Goal: Contribute content: Contribute content

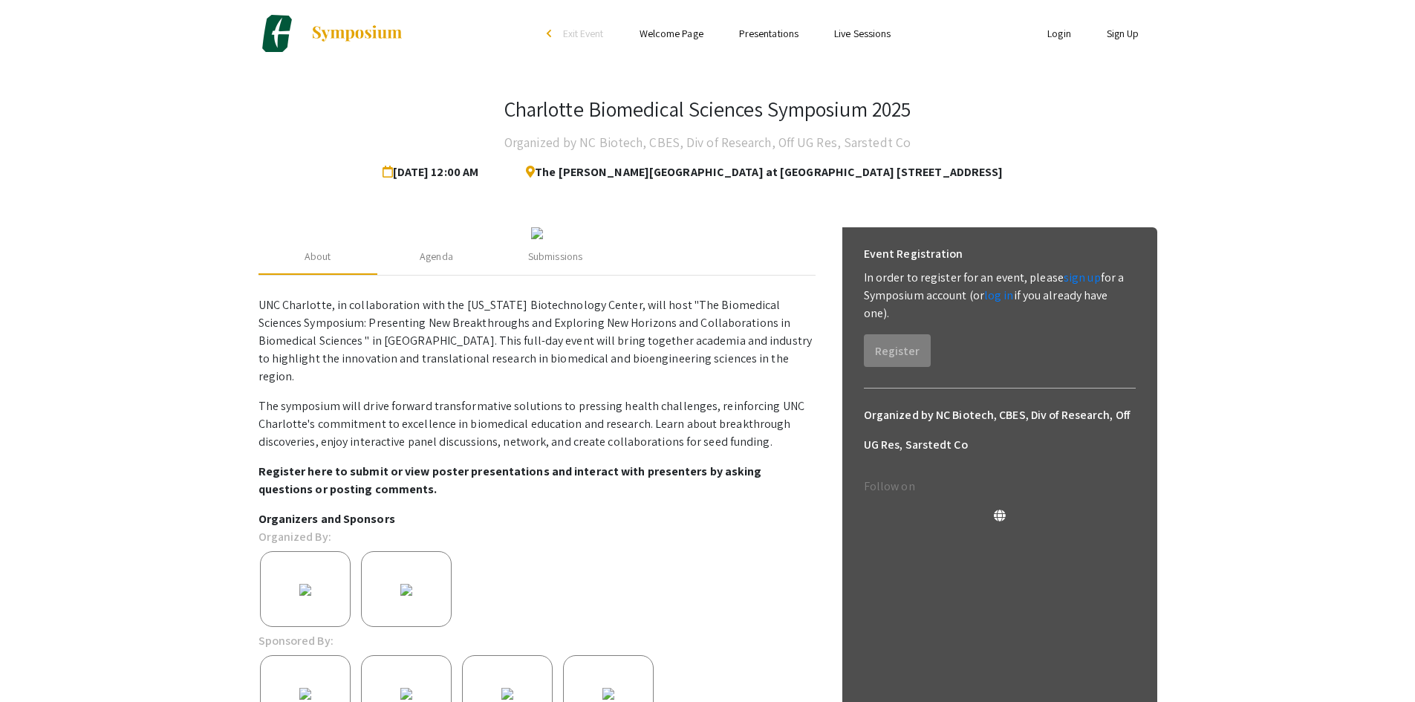
click at [1124, 37] on link "Sign Up" at bounding box center [1123, 33] width 33 height 13
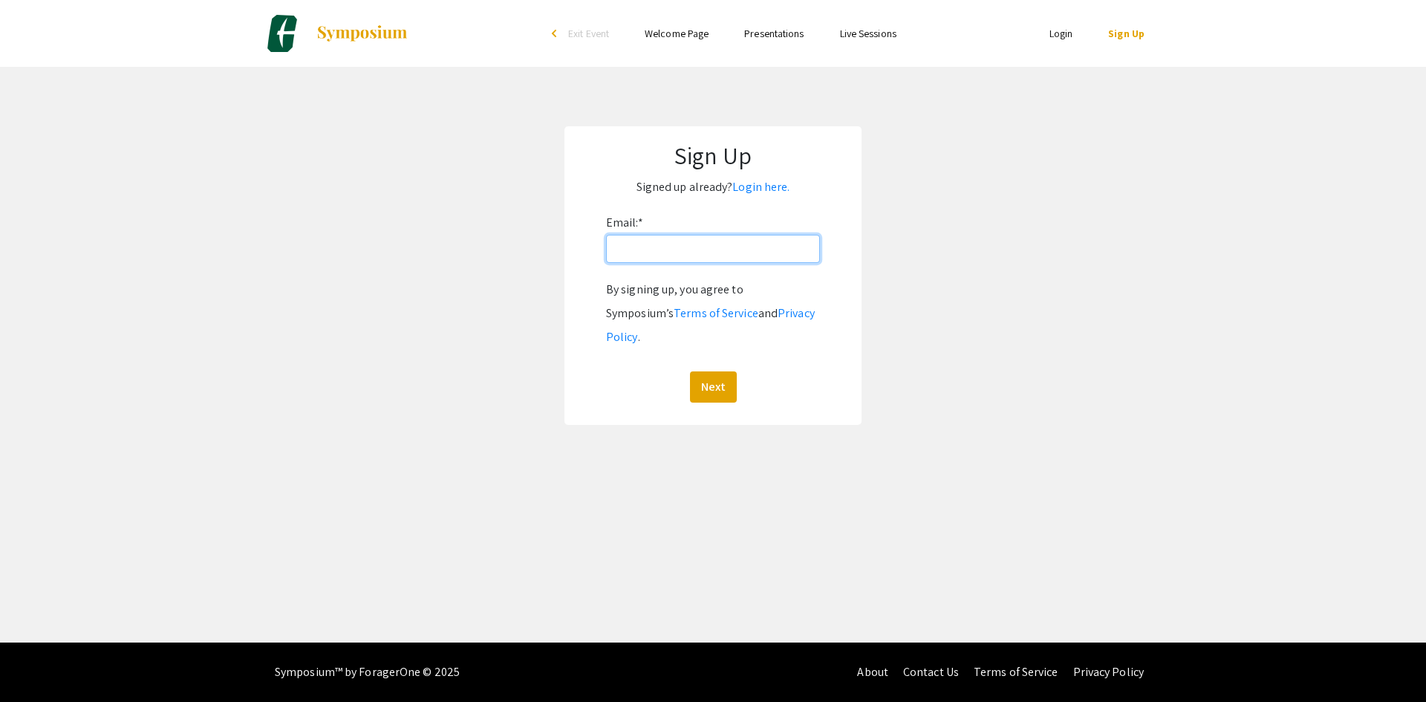
click at [722, 241] on input "Email: *" at bounding box center [713, 249] width 214 height 28
type input "[EMAIL_ADDRESS][DOMAIN_NAME]"
click at [719, 371] on button "Next" at bounding box center [713, 386] width 47 height 31
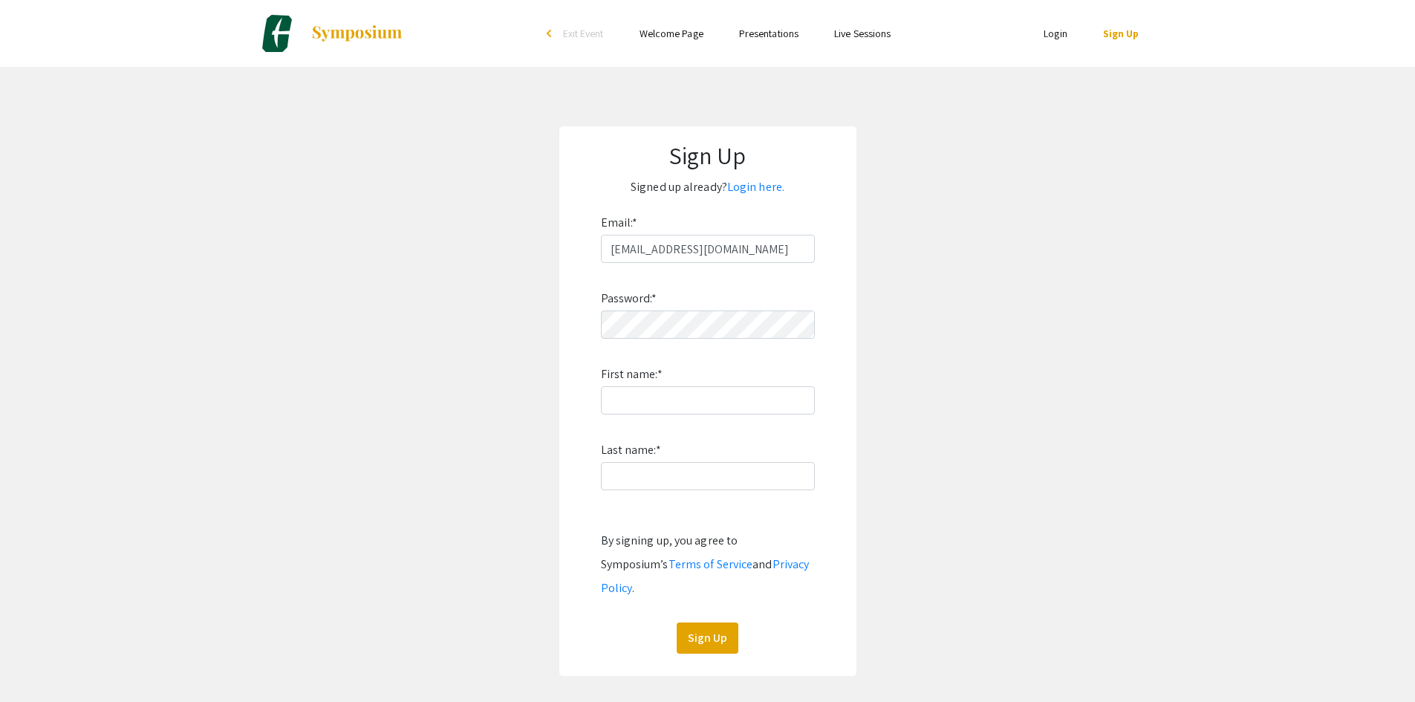
click at [786, 415] on div "Password: * First name: * Last name: * By signing up, you agree to Symposium’s …" at bounding box center [708, 458] width 214 height 391
click at [715, 389] on input "First name: *" at bounding box center [708, 400] width 214 height 28
type input "[PERSON_NAME]"
click at [686, 486] on input "Last name: *" at bounding box center [708, 476] width 214 height 28
type input "[PERSON_NAME]"
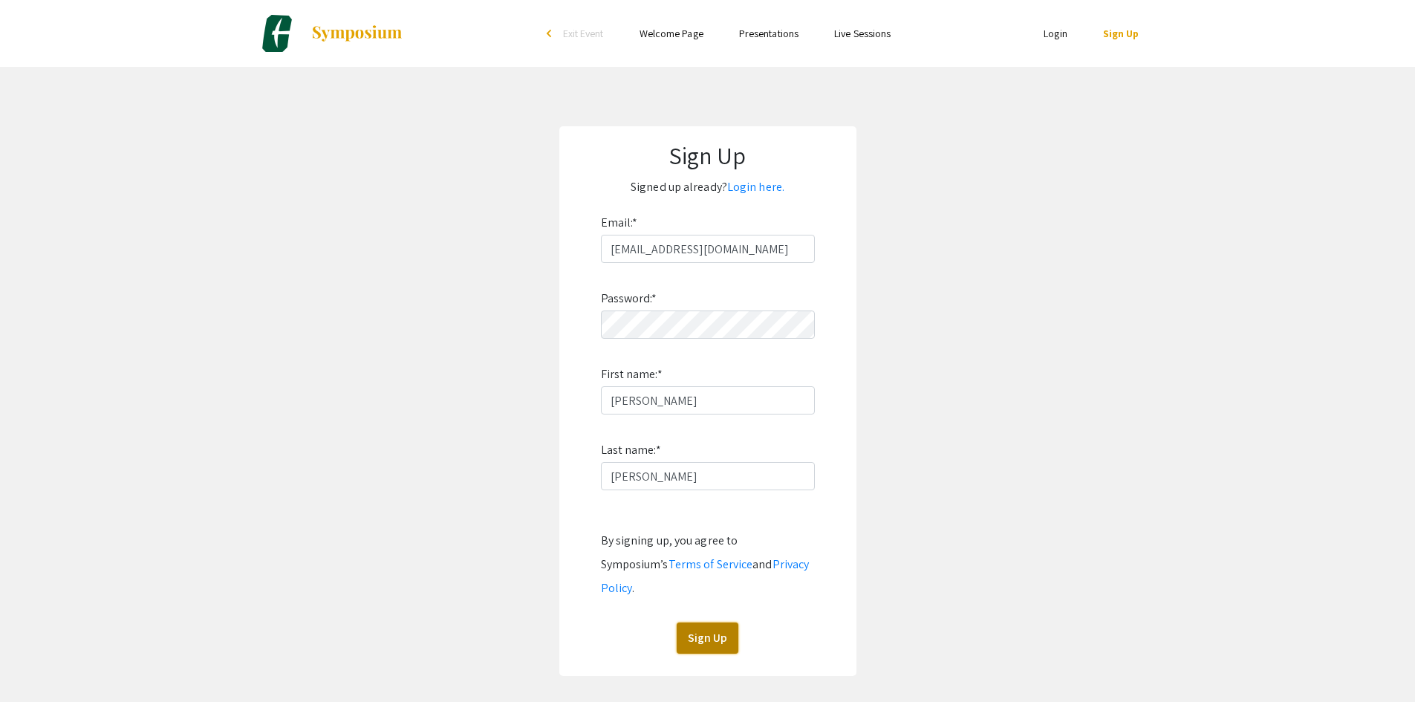
click at [709, 622] on button "Sign Up" at bounding box center [708, 637] width 62 height 31
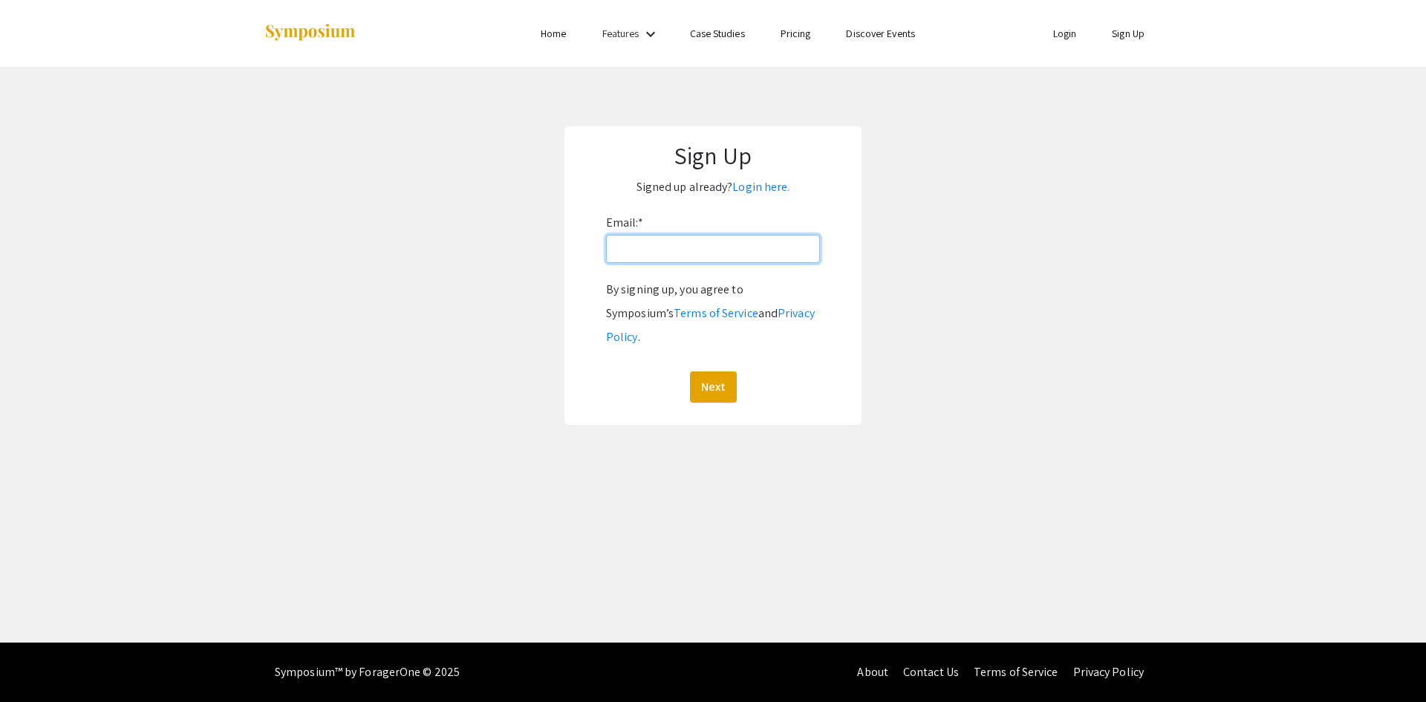
click at [682, 247] on input "Email: *" at bounding box center [713, 249] width 214 height 28
click at [841, 162] on h1 "Sign Up" at bounding box center [712, 155] width 267 height 28
click at [1056, 40] on li "Login" at bounding box center [1064, 34] width 59 height 18
click at [1064, 39] on link "Login" at bounding box center [1065, 33] width 24 height 13
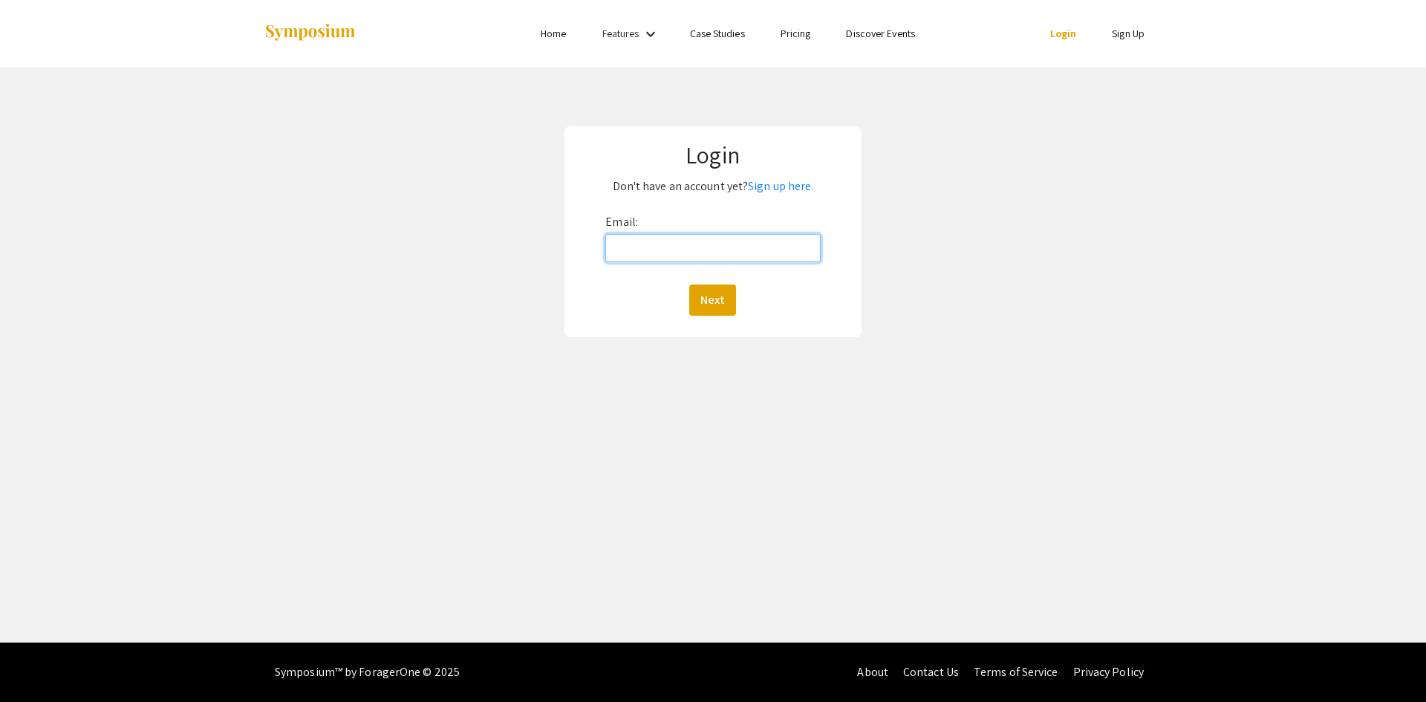
click at [726, 244] on input "Email:" at bounding box center [712, 248] width 215 height 28
type input "[EMAIL_ADDRESS][DOMAIN_NAME]"
click at [712, 300] on button "Next" at bounding box center [712, 299] width 47 height 31
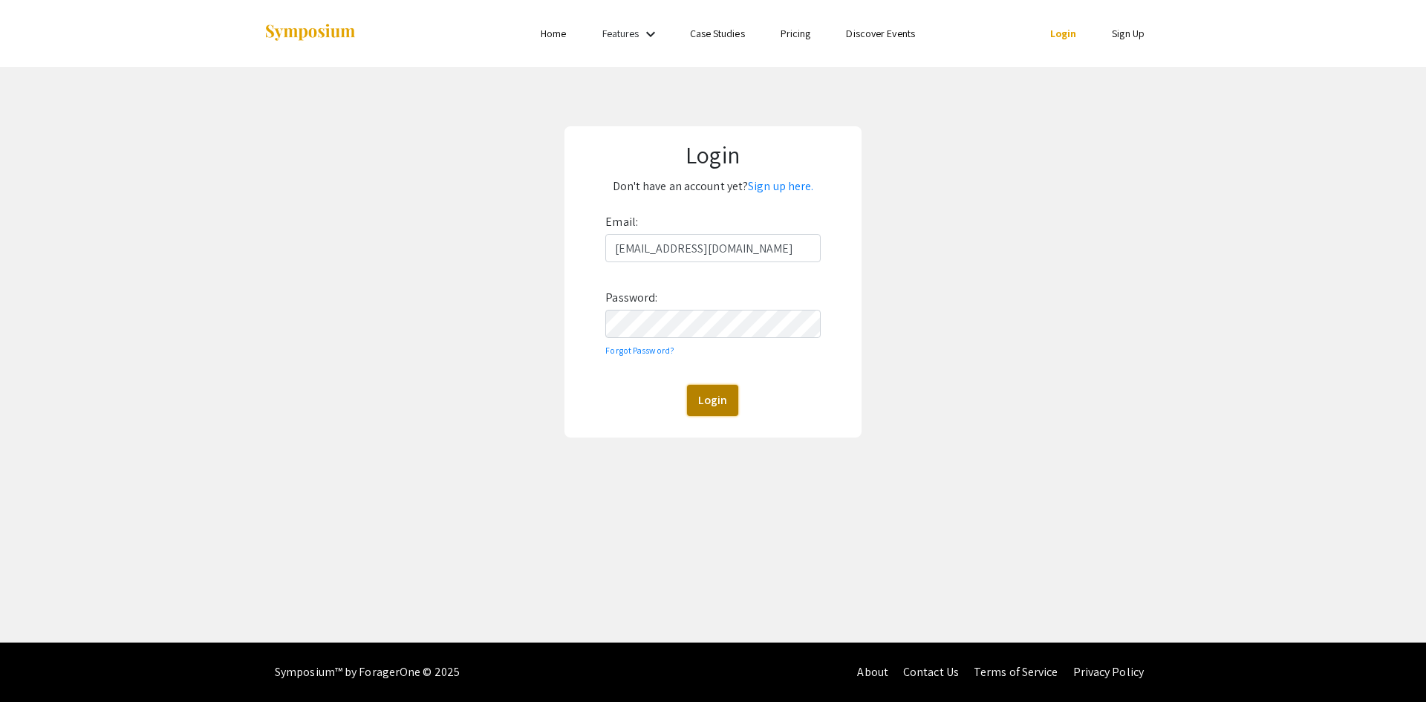
click at [712, 390] on button "Login" at bounding box center [712, 400] width 51 height 31
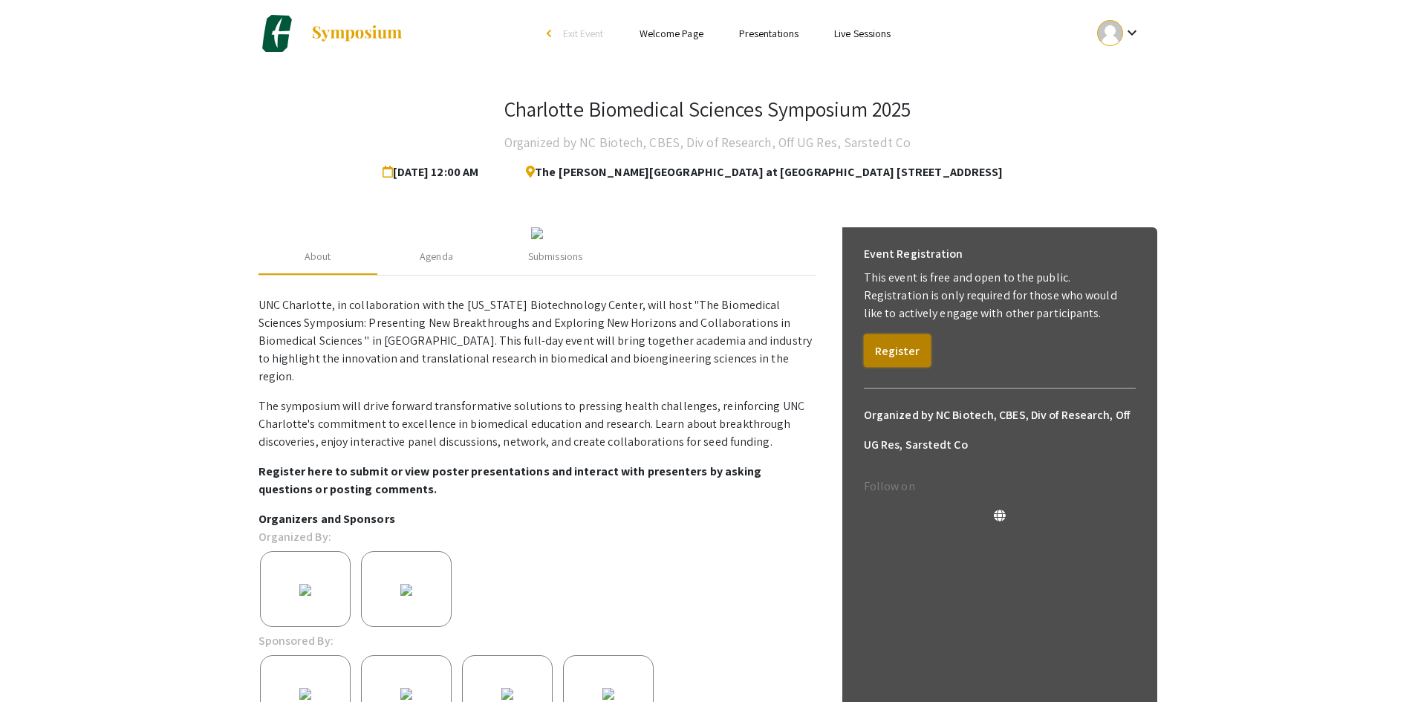
click at [887, 348] on button "Register" at bounding box center [897, 350] width 67 height 33
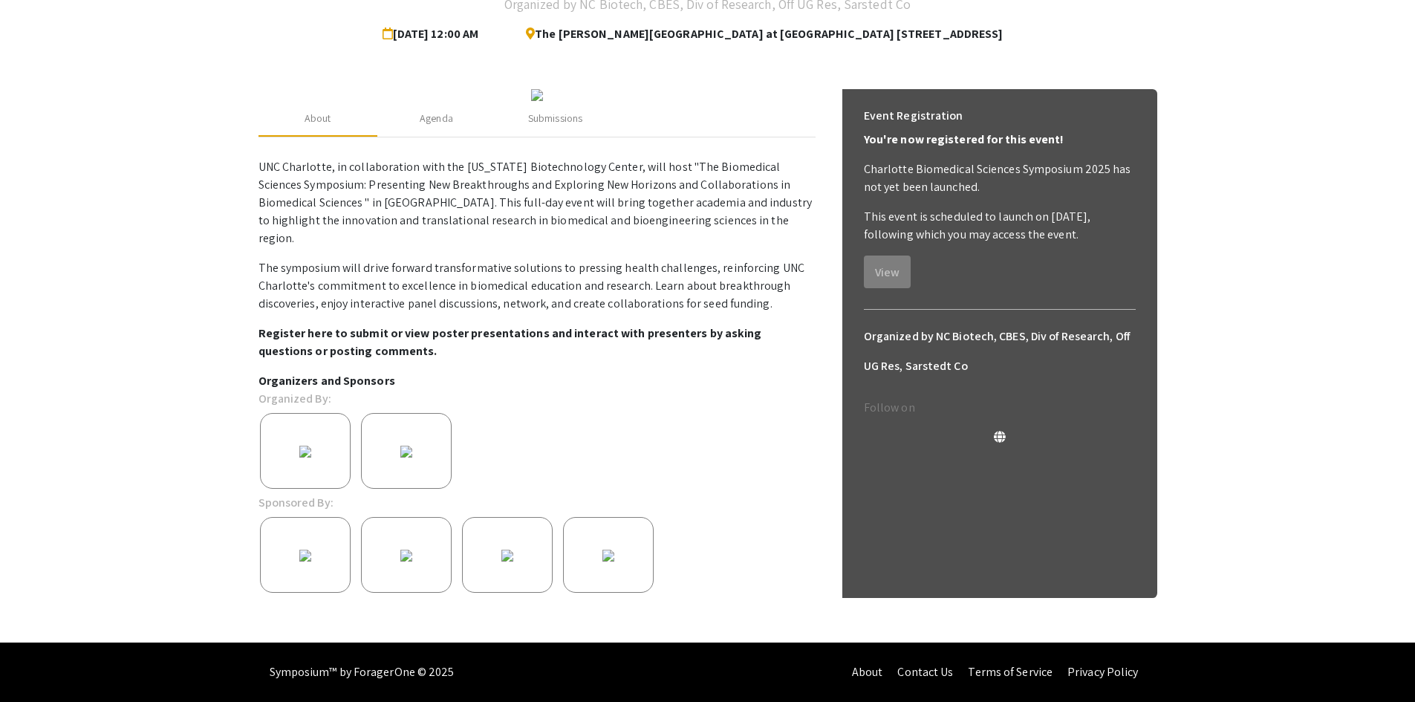
scroll to position [274, 0]
click at [321, 448] on img at bounding box center [305, 451] width 31 height 31
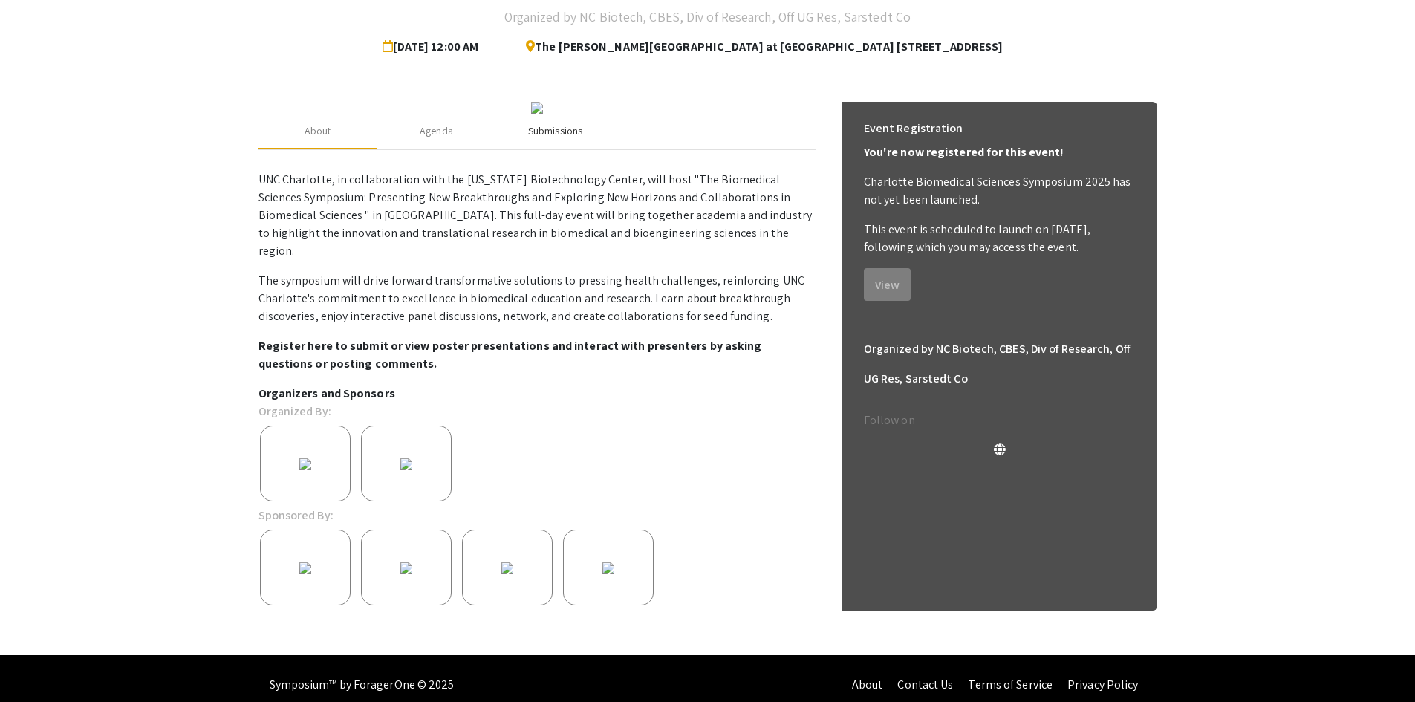
click at [569, 149] on div "Submissions" at bounding box center [555, 132] width 119 height 36
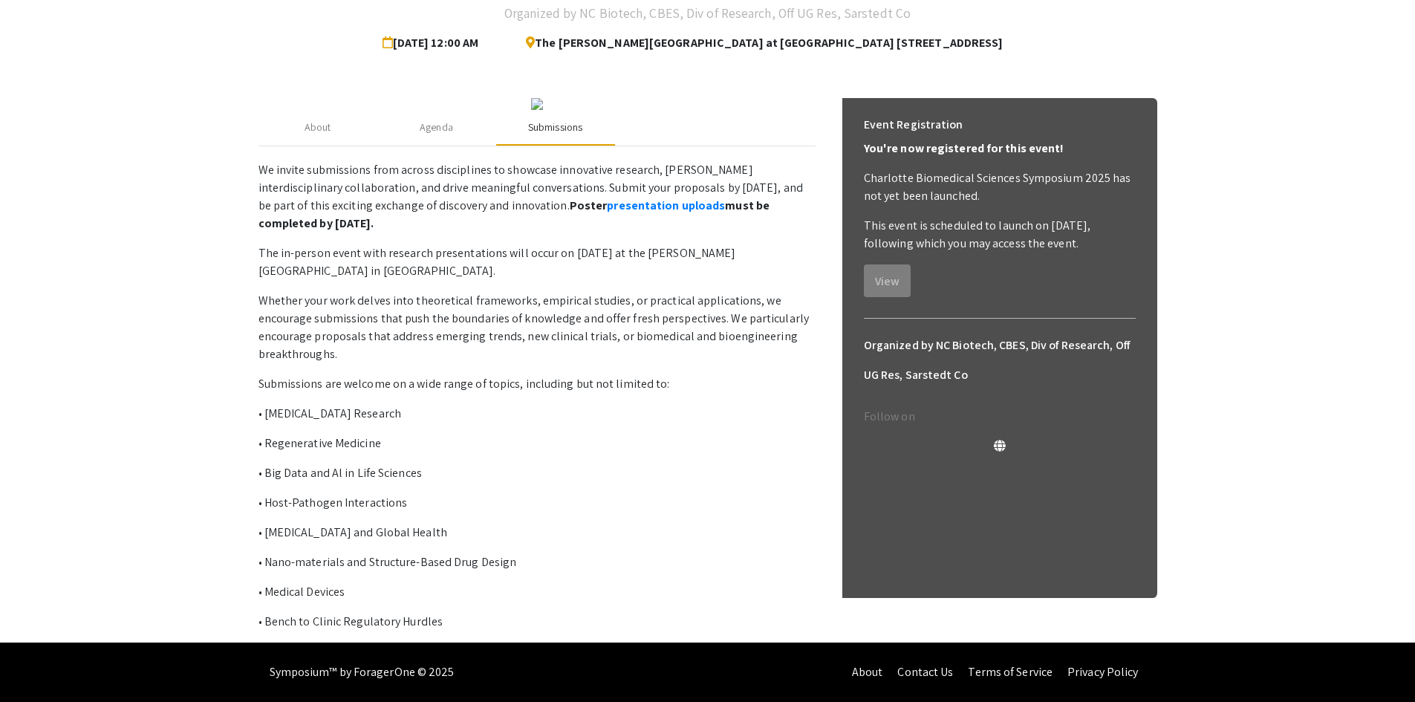
scroll to position [272, 0]
click at [607, 209] on link "presentation uploads" at bounding box center [666, 206] width 118 height 16
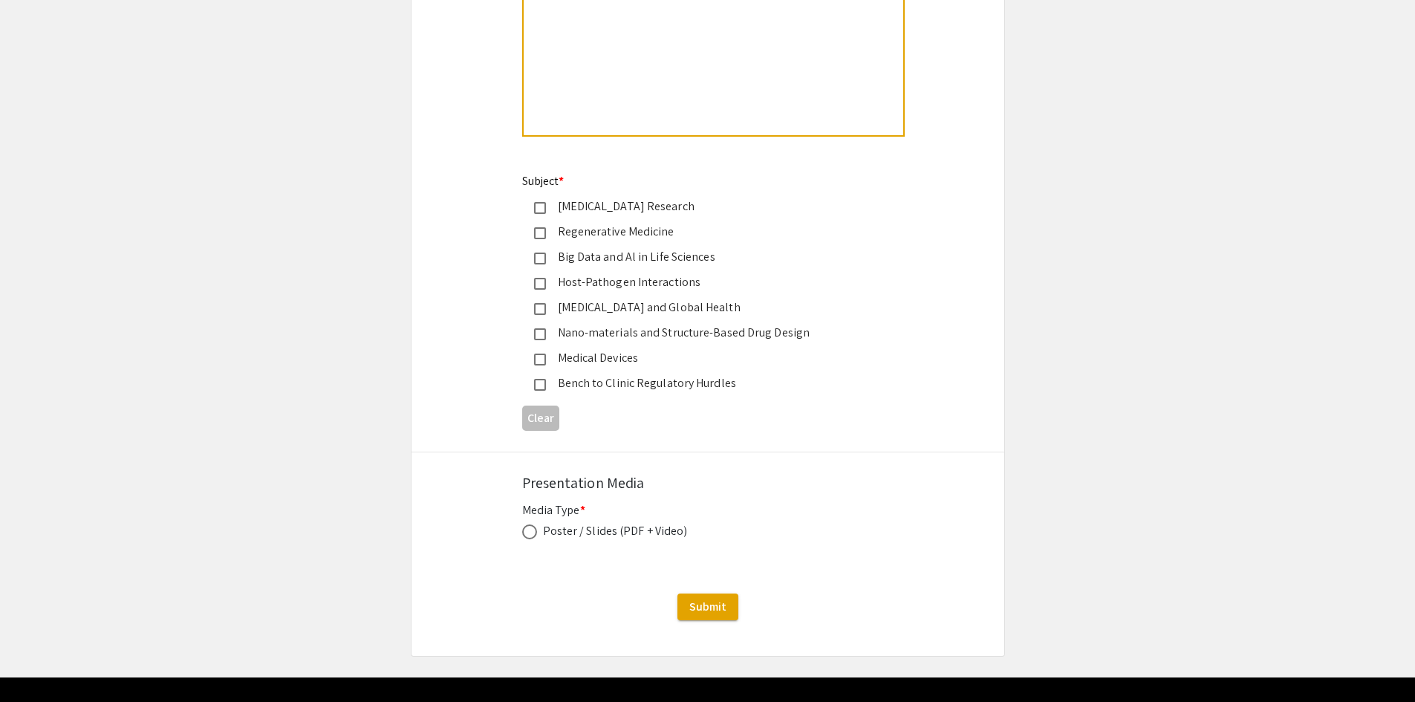
scroll to position [1705, 0]
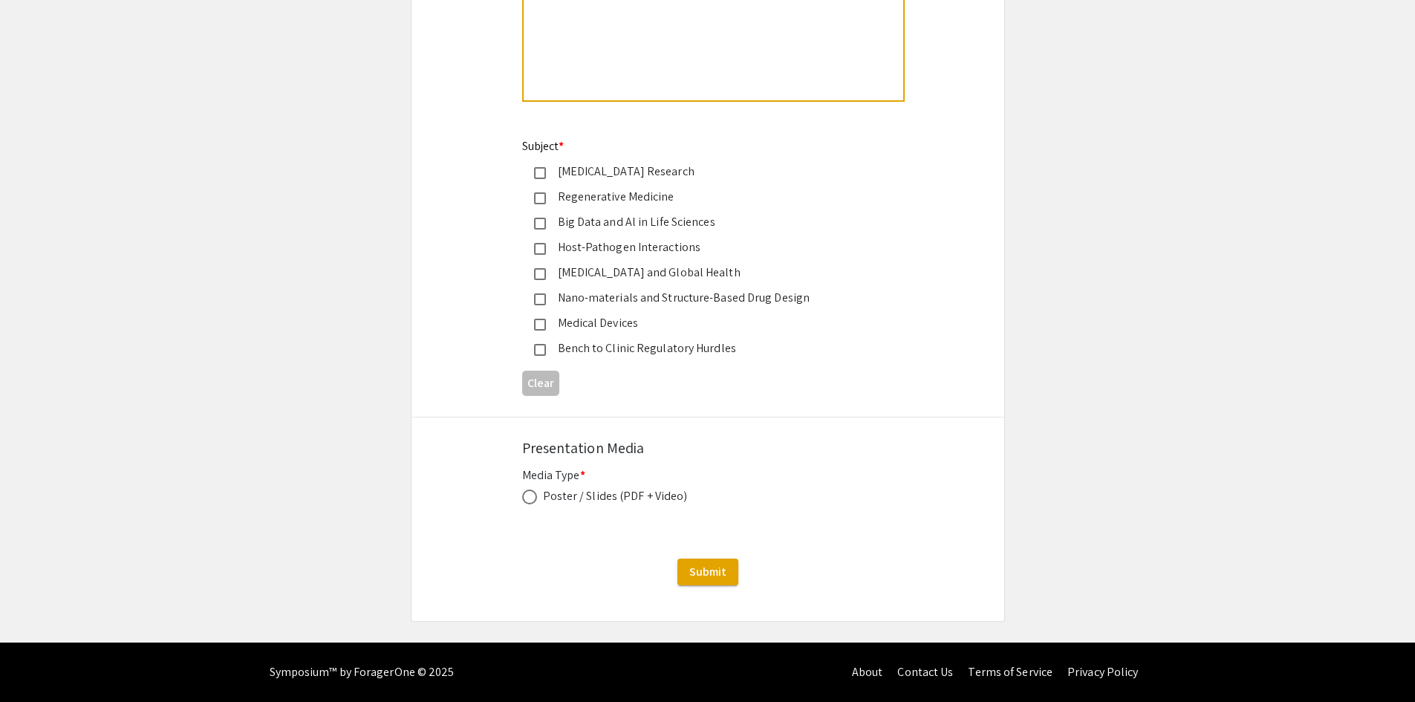
click at [560, 492] on div "Poster / Slides (PDF + Video)" at bounding box center [615, 496] width 145 height 18
click at [531, 498] on span at bounding box center [529, 496] width 15 height 15
click at [531, 498] on input "radio" at bounding box center [529, 496] width 15 height 15
radio input "true"
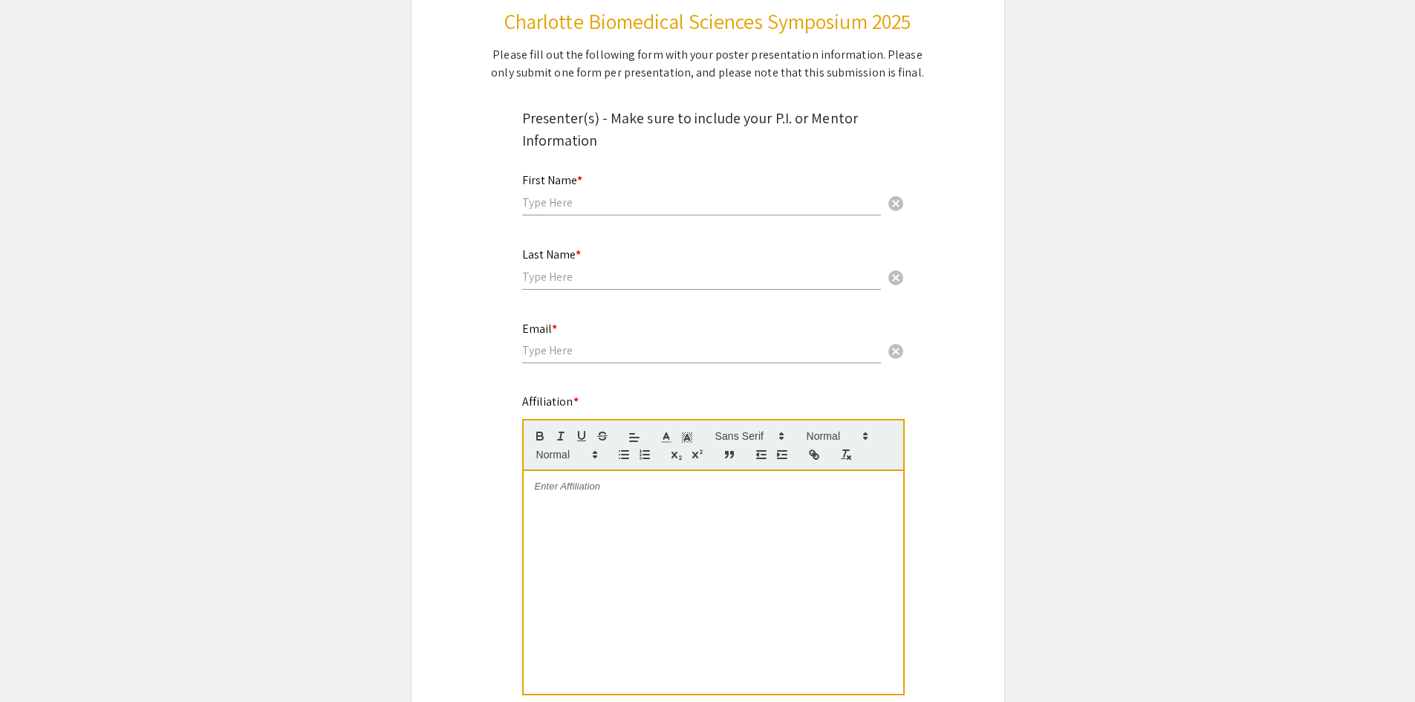
scroll to position [446, 0]
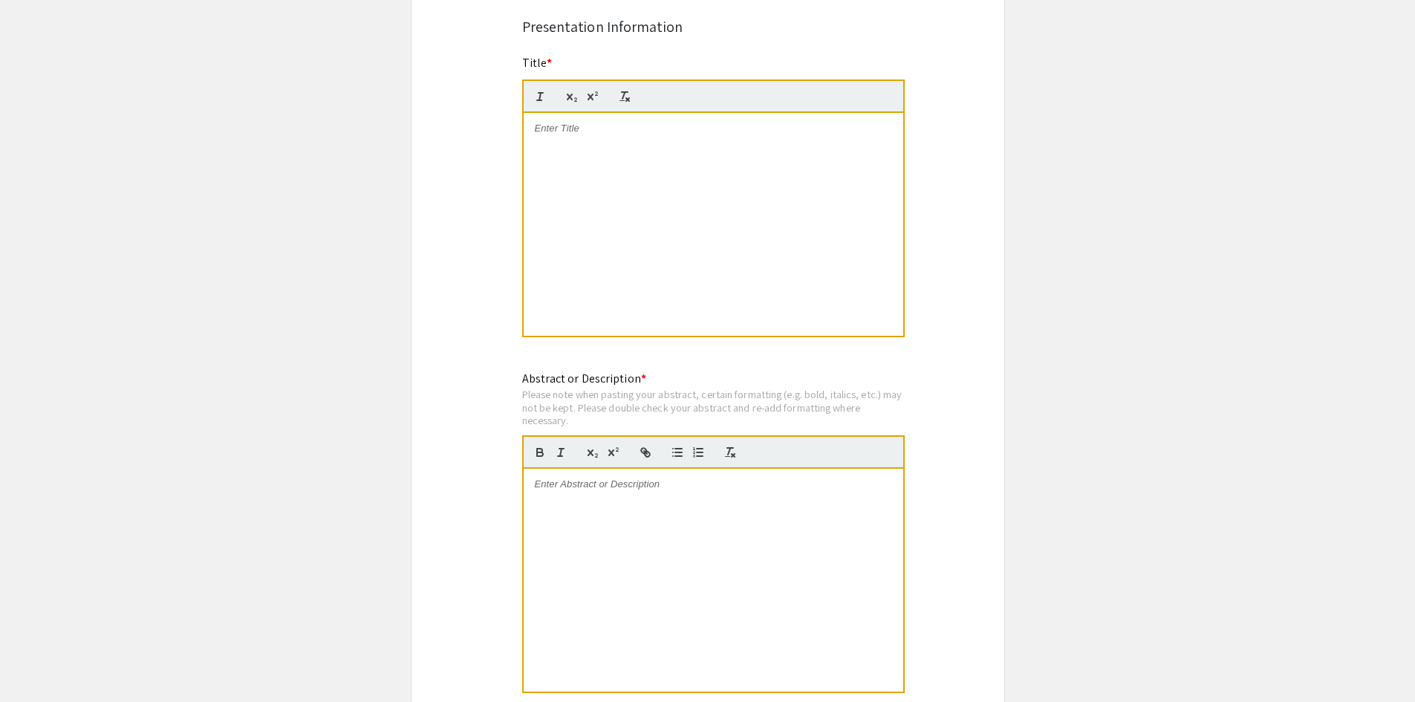
scroll to position [1188, 0]
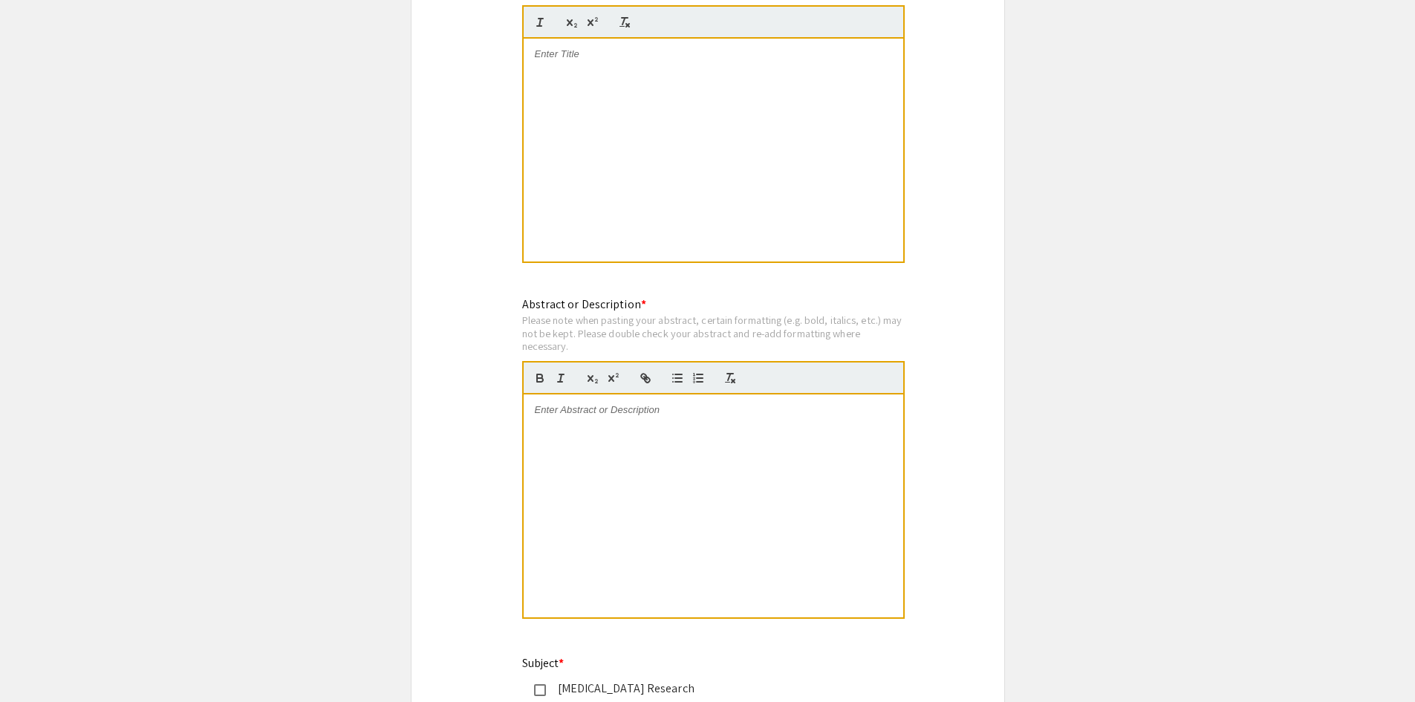
click at [724, 421] on div at bounding box center [714, 505] width 380 height 223
click at [790, 63] on div at bounding box center [714, 150] width 380 height 223
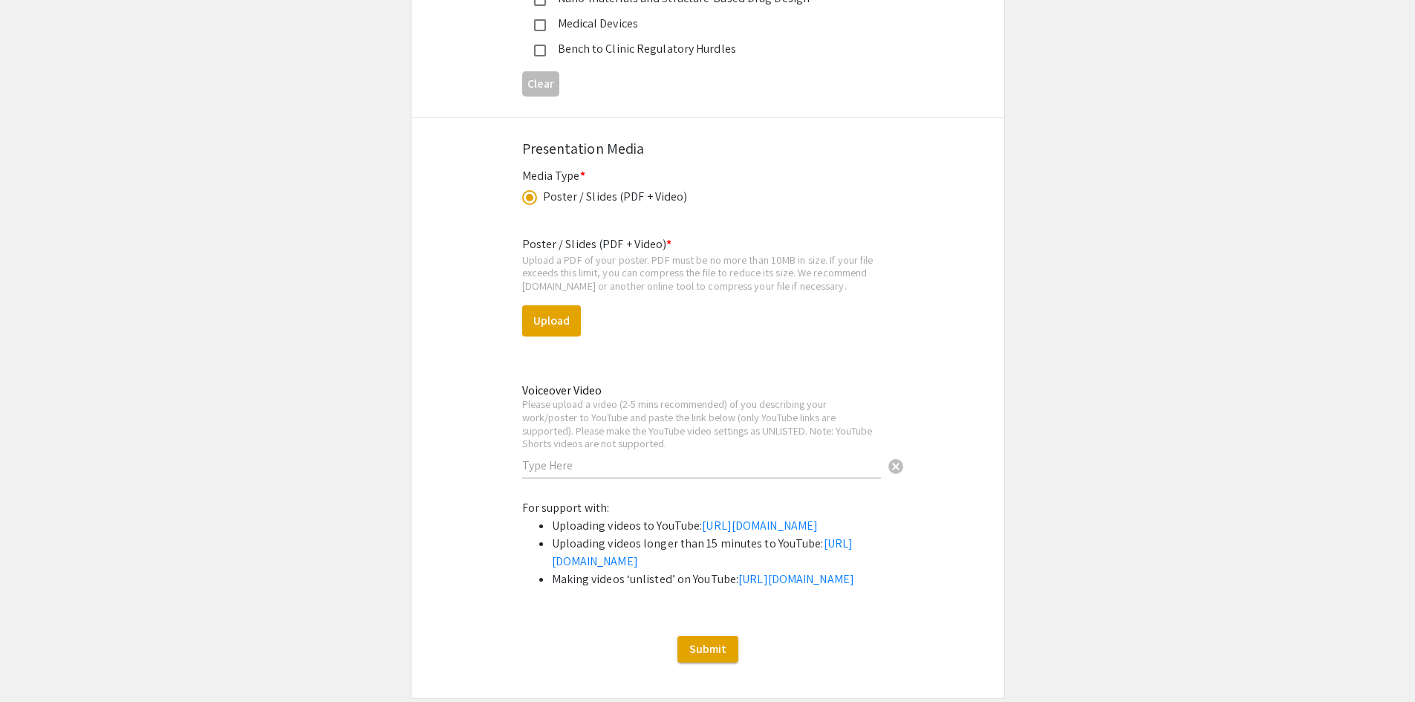
scroll to position [2006, 0]
click at [692, 458] on input "text" at bounding box center [701, 465] width 359 height 16
click at [765, 356] on div "Poster / Slides (PDF + Video) * Upload a PDF of your poster. PDF must be no mor…" at bounding box center [707, 361] width 371 height 276
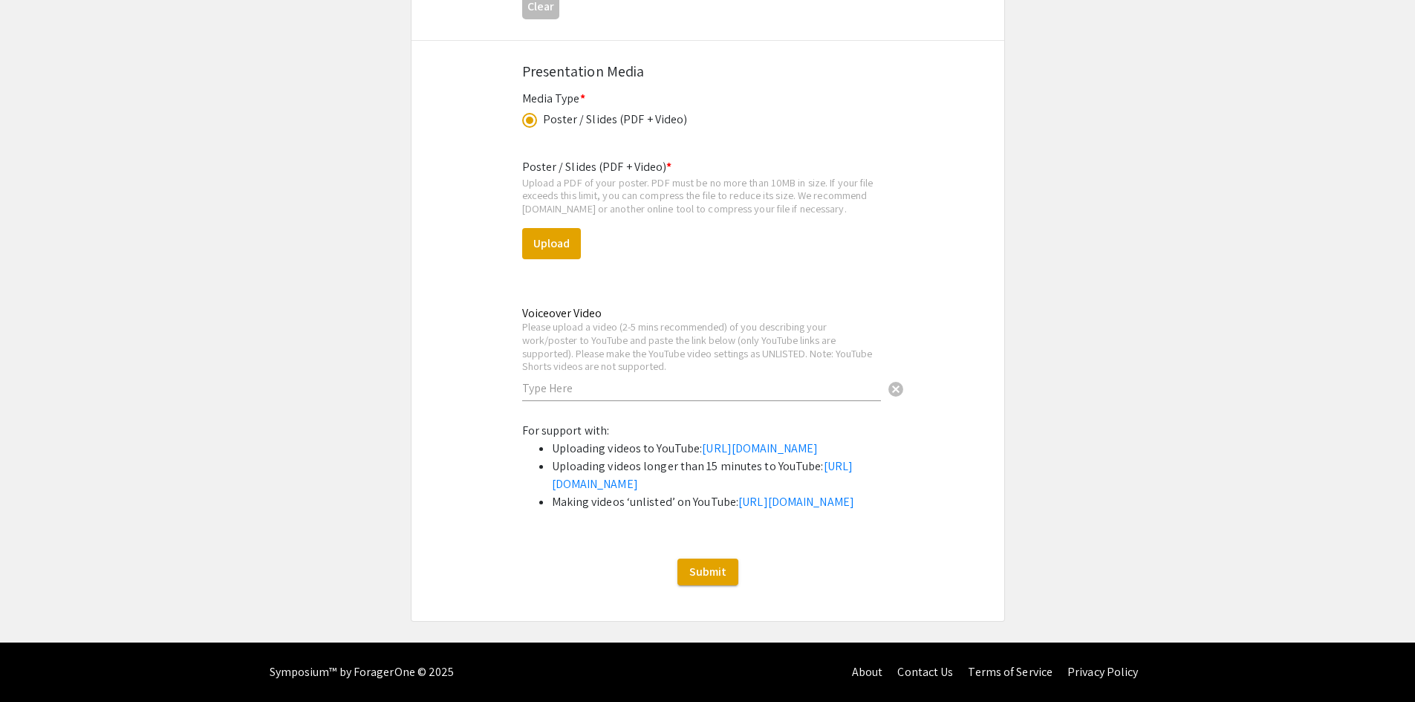
scroll to position [2154, 0]
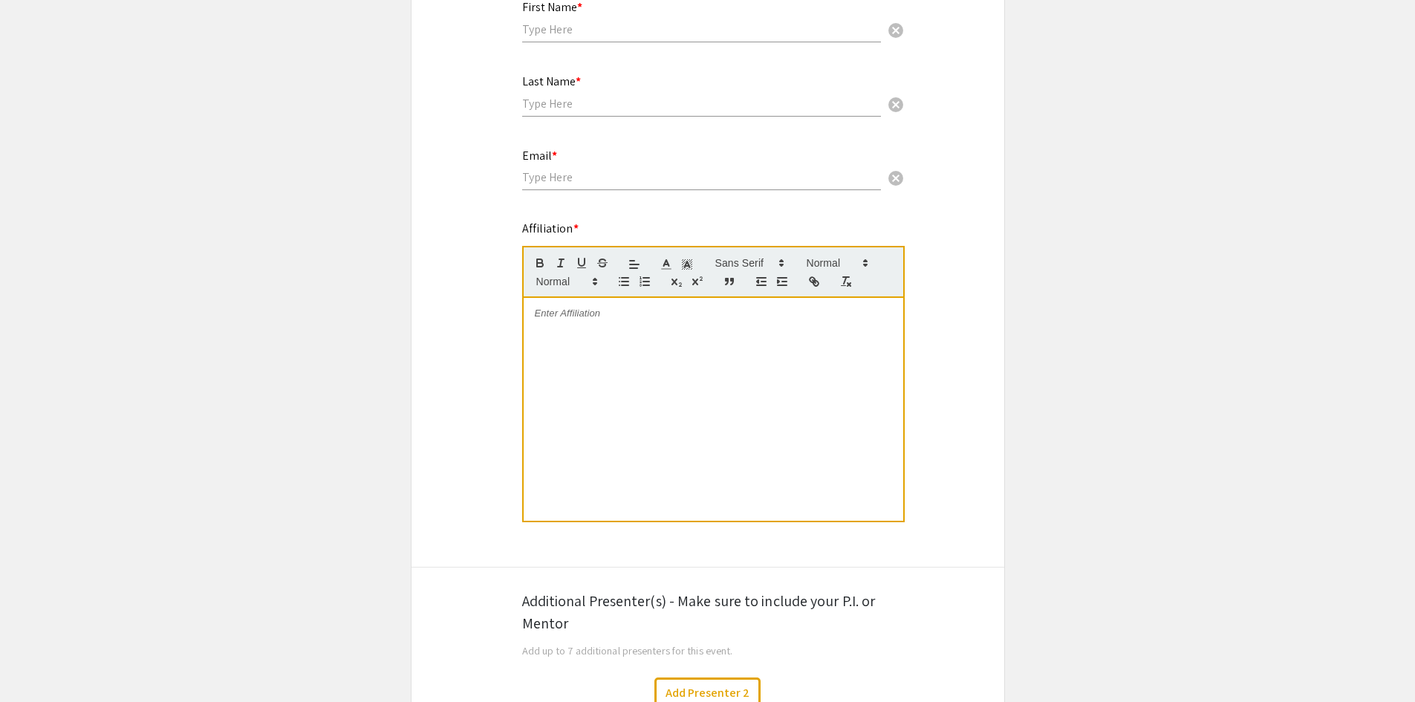
click at [749, 366] on div at bounding box center [714, 409] width 380 height 223
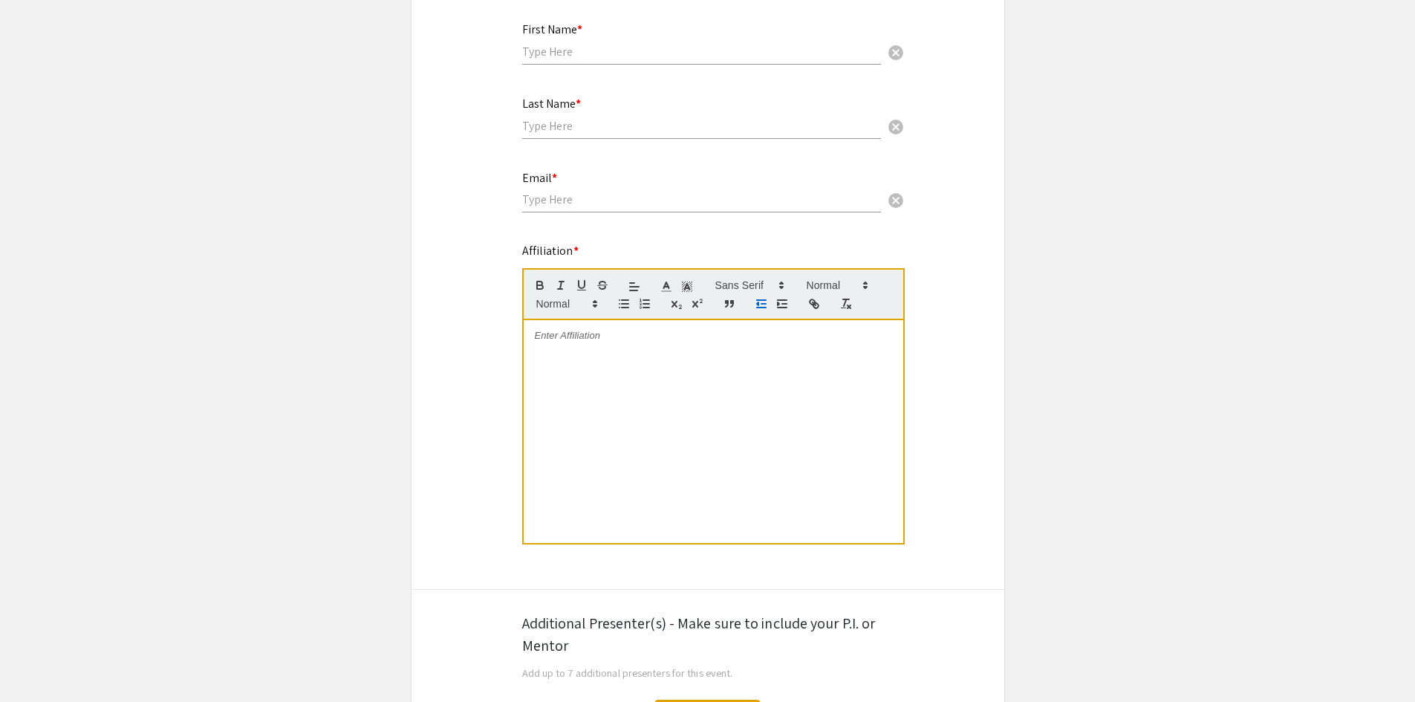
scroll to position [0, 0]
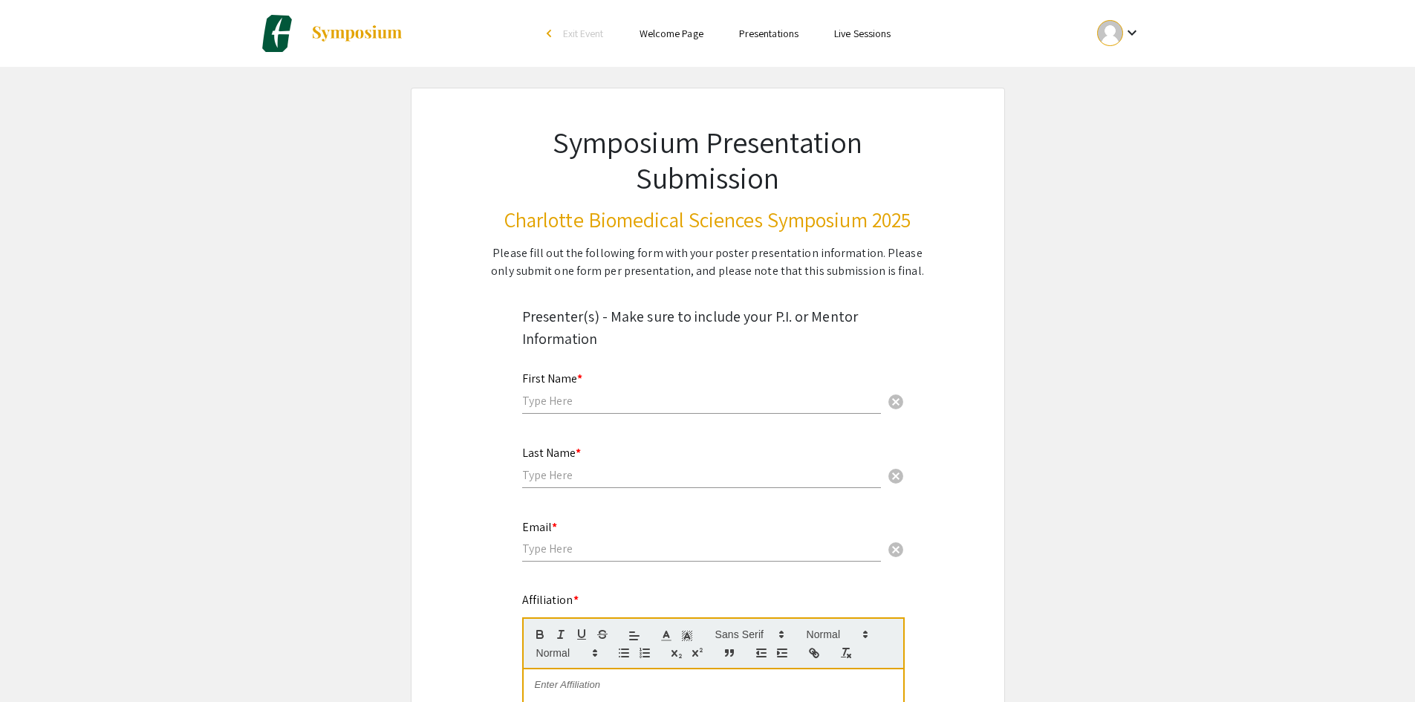
click at [621, 402] on input "text" at bounding box center [701, 401] width 359 height 16
type input "[PERSON_NAME]"
click at [744, 489] on div "Last Name * cancel" at bounding box center [701, 467] width 359 height 71
click at [760, 471] on input "text" at bounding box center [701, 475] width 359 height 16
type input "[PERSON_NAME]"
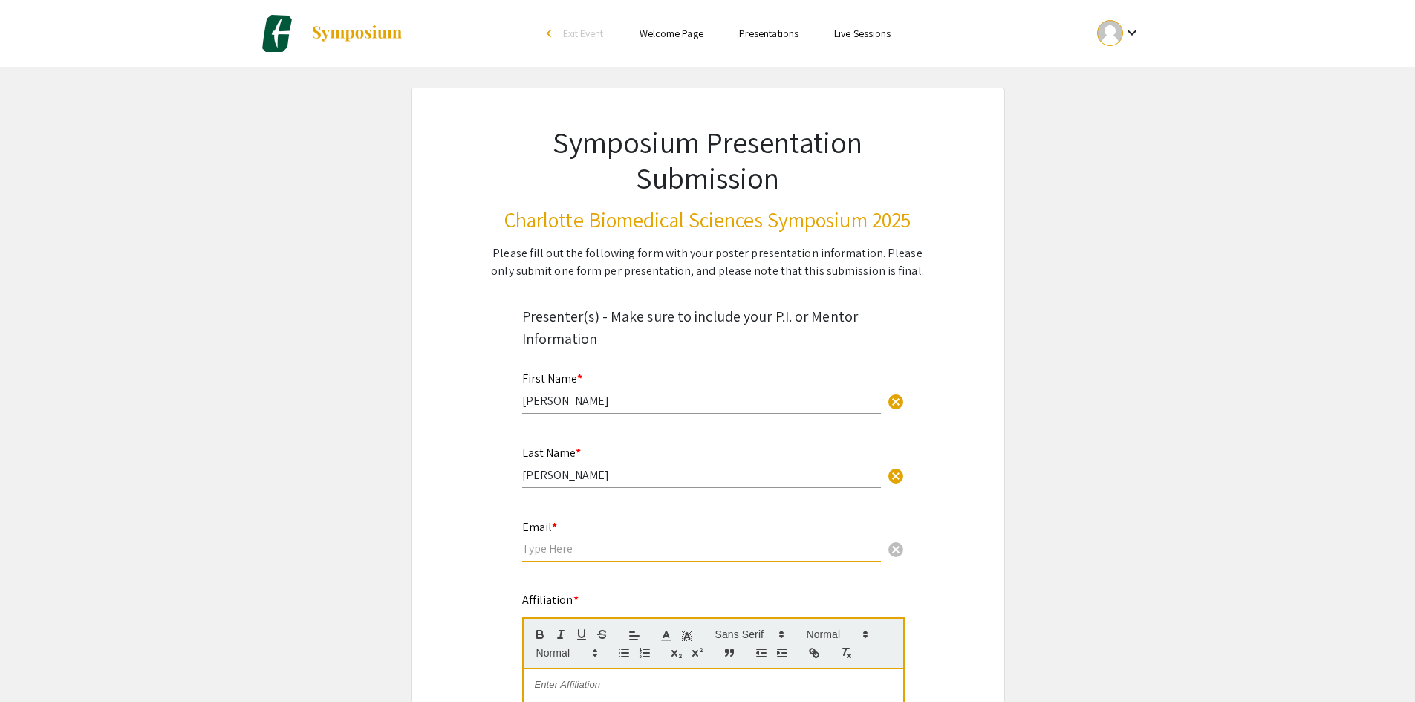
click at [673, 548] on input "email" at bounding box center [701, 549] width 359 height 16
type input "R"
click at [703, 554] on input "email" at bounding box center [701, 549] width 359 height 16
click at [681, 544] on input "email" at bounding box center [701, 549] width 359 height 16
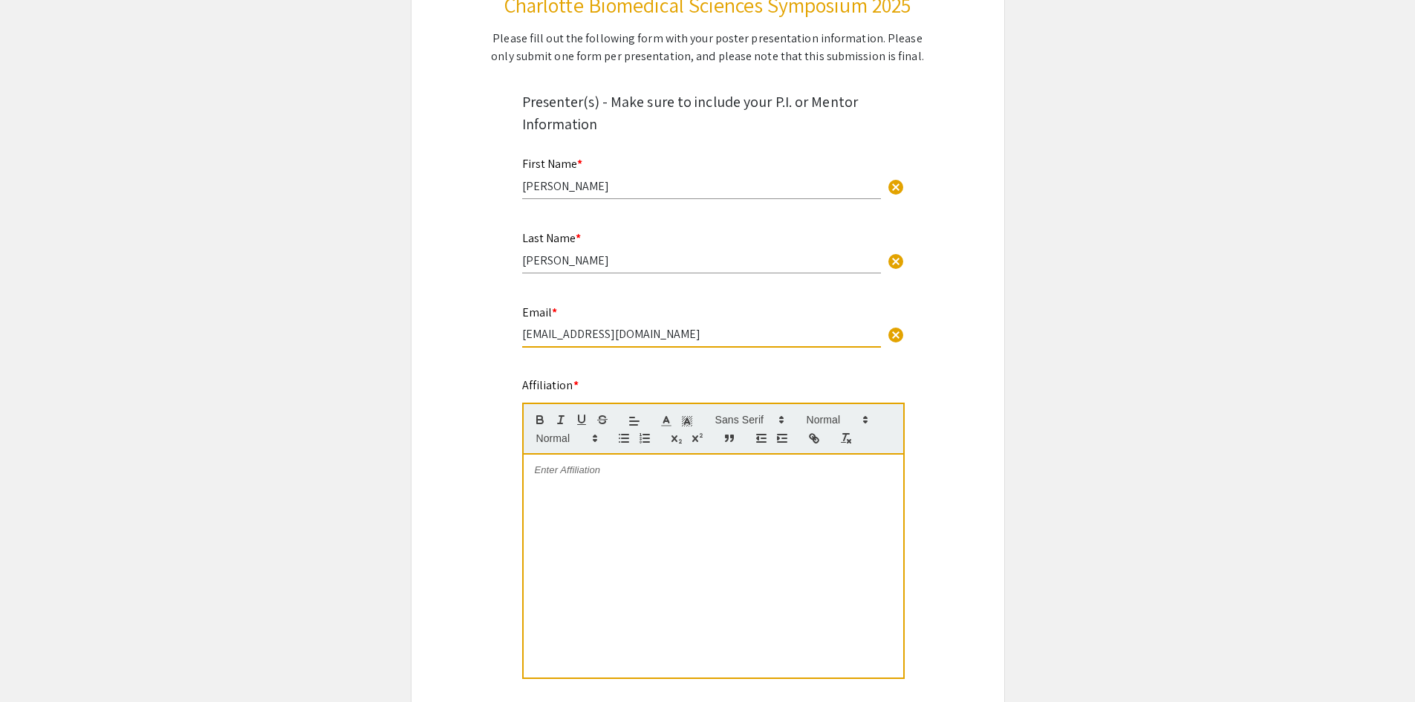
scroll to position [223, 0]
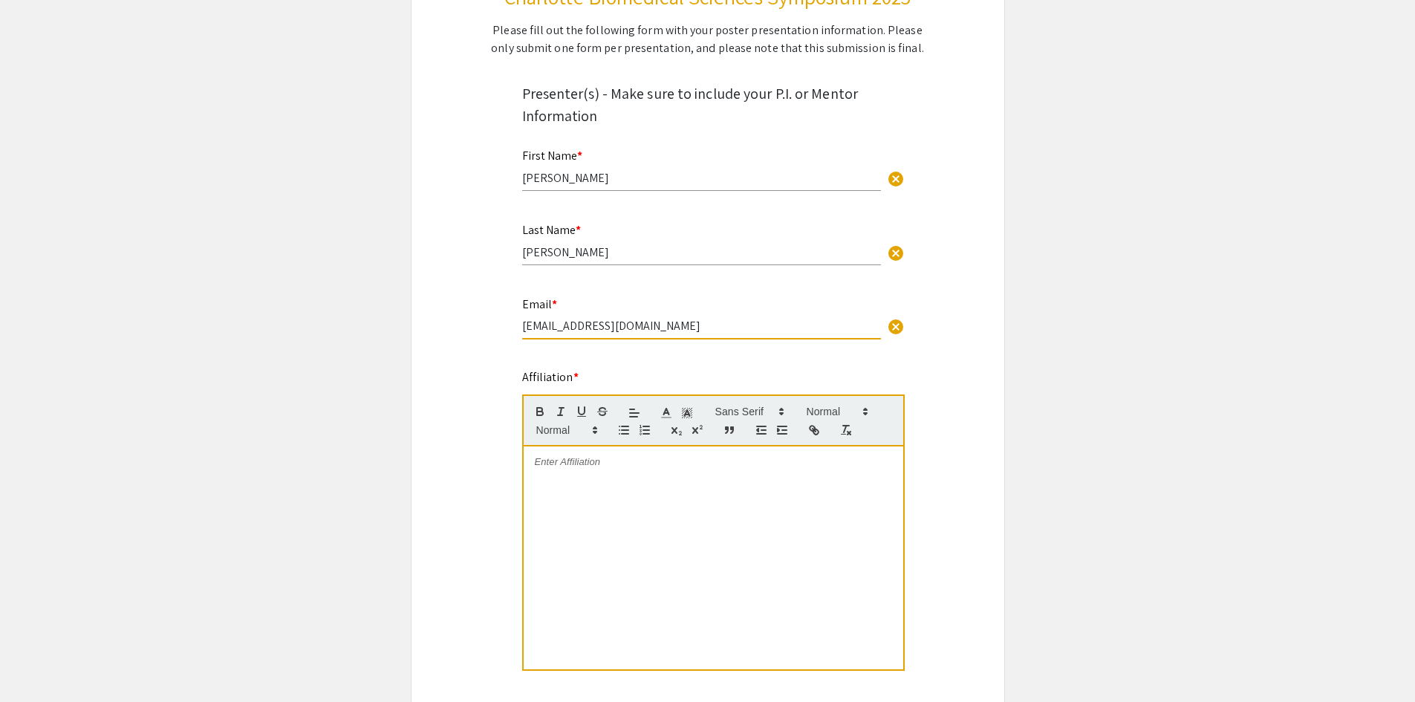
type input "[EMAIL_ADDRESS][DOMAIN_NAME]"
click at [697, 485] on div at bounding box center [714, 557] width 380 height 223
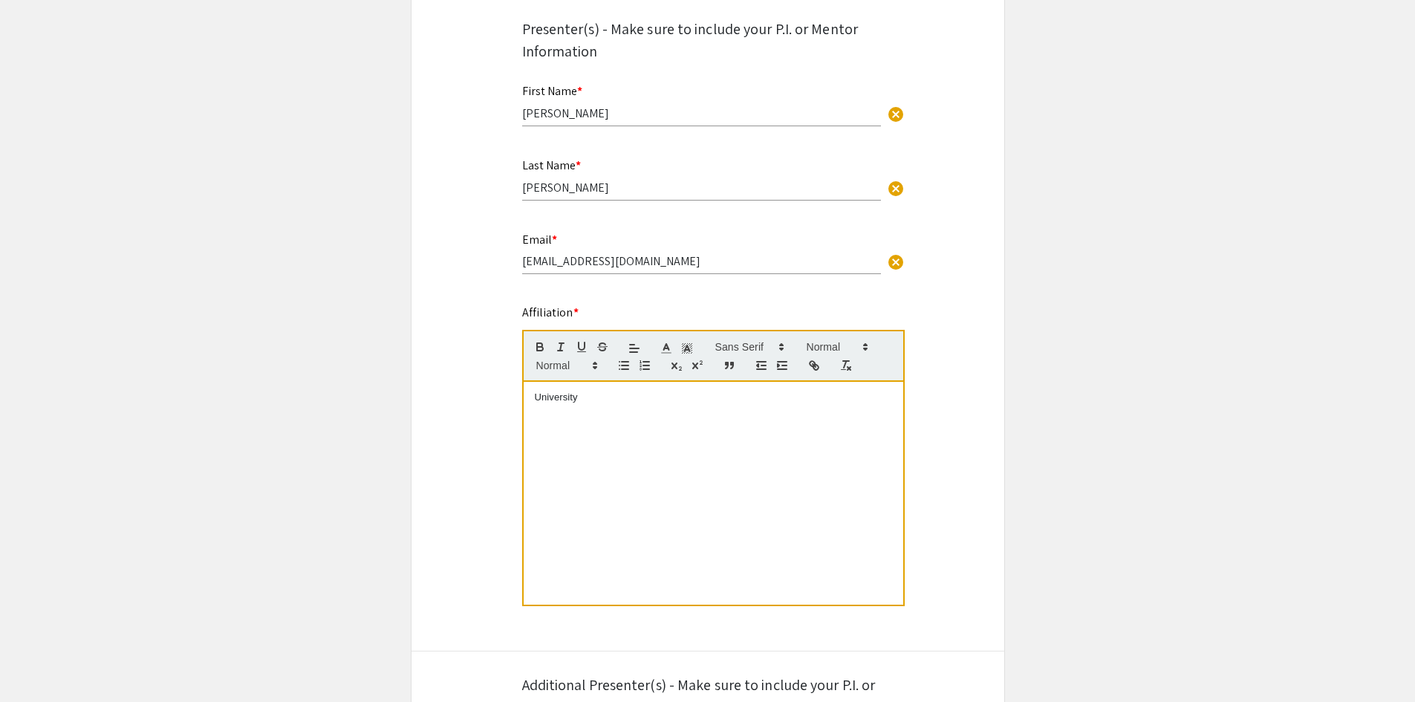
scroll to position [297, 0]
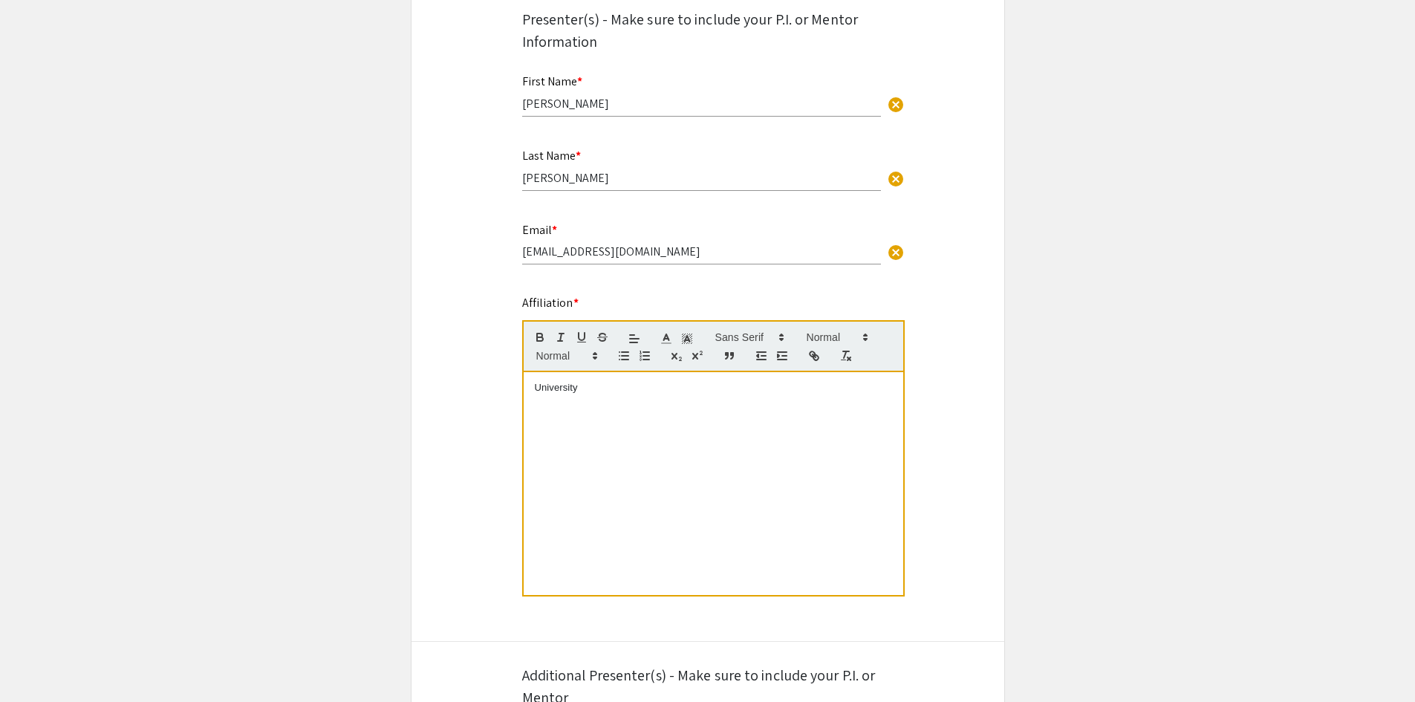
click at [695, 405] on div "University" at bounding box center [714, 483] width 380 height 223
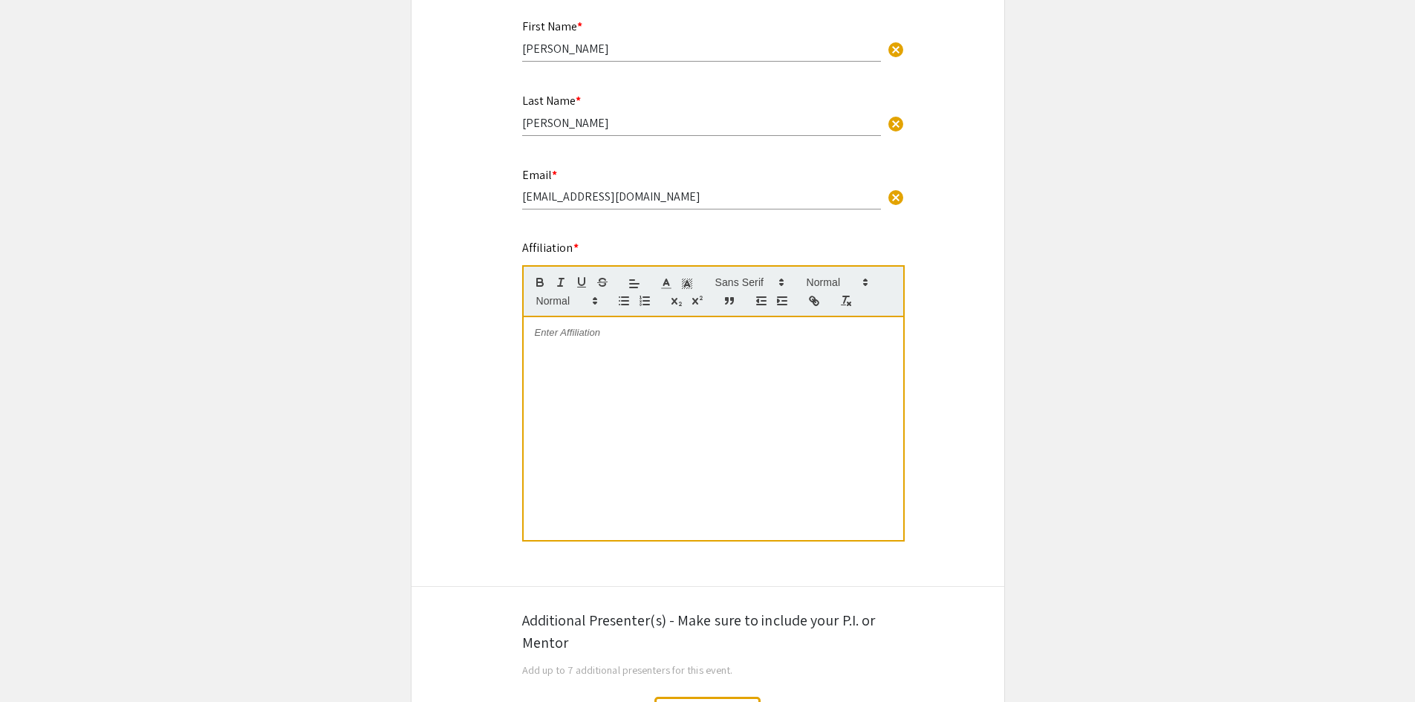
scroll to position [371, 0]
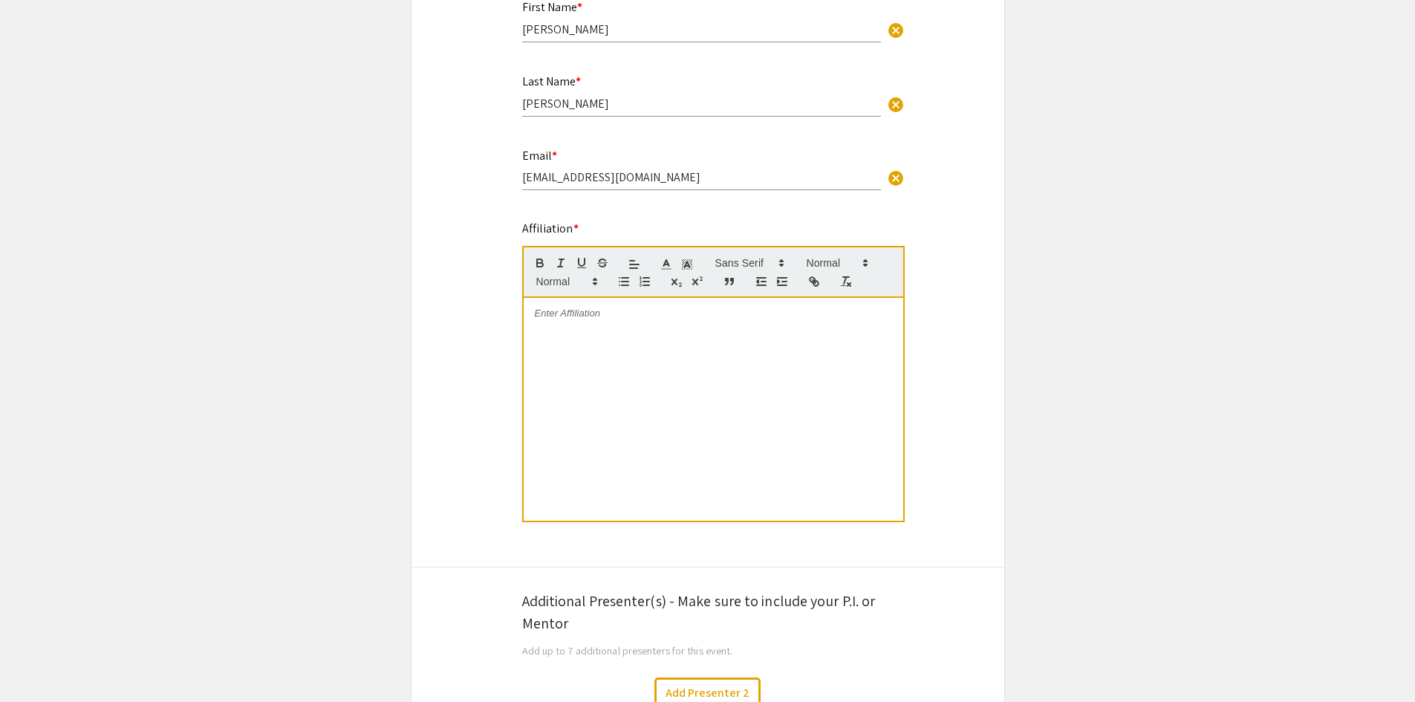
click at [766, 367] on div at bounding box center [714, 409] width 380 height 223
click at [547, 230] on mat-label "Affiliation *" at bounding box center [550, 229] width 56 height 16
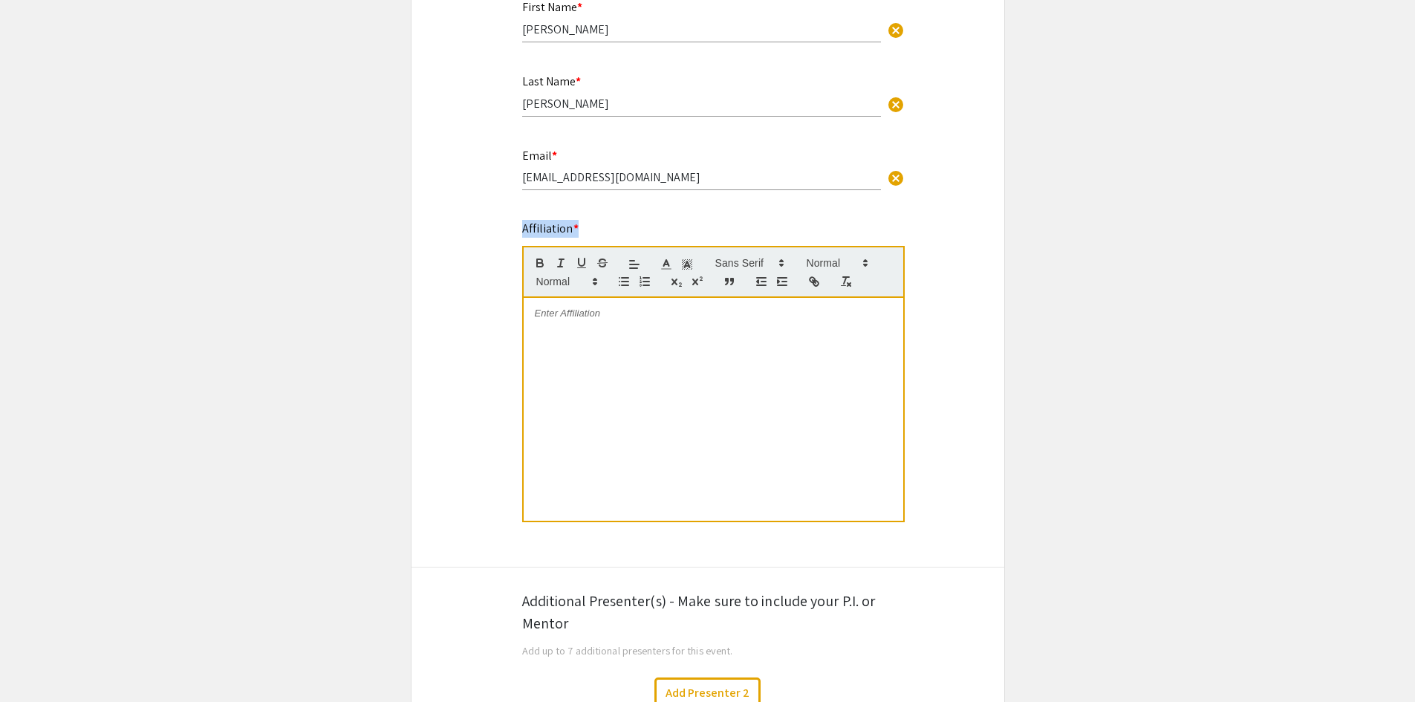
click at [547, 230] on mat-label "Affiliation *" at bounding box center [550, 229] width 56 height 16
click at [559, 226] on mat-label "Affiliation *" at bounding box center [550, 229] width 56 height 16
click at [533, 221] on mat-label "Affiliation *" at bounding box center [550, 229] width 56 height 16
click at [723, 342] on div at bounding box center [714, 409] width 380 height 223
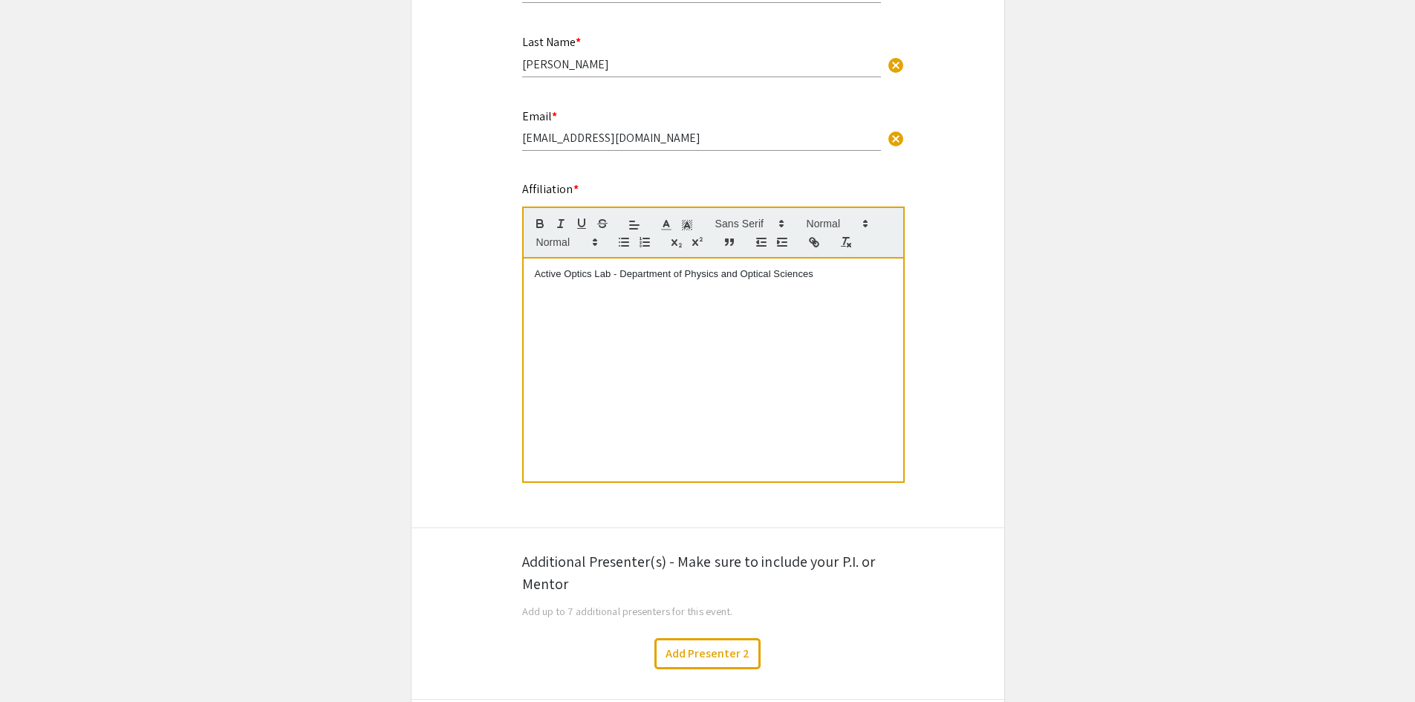
scroll to position [446, 0]
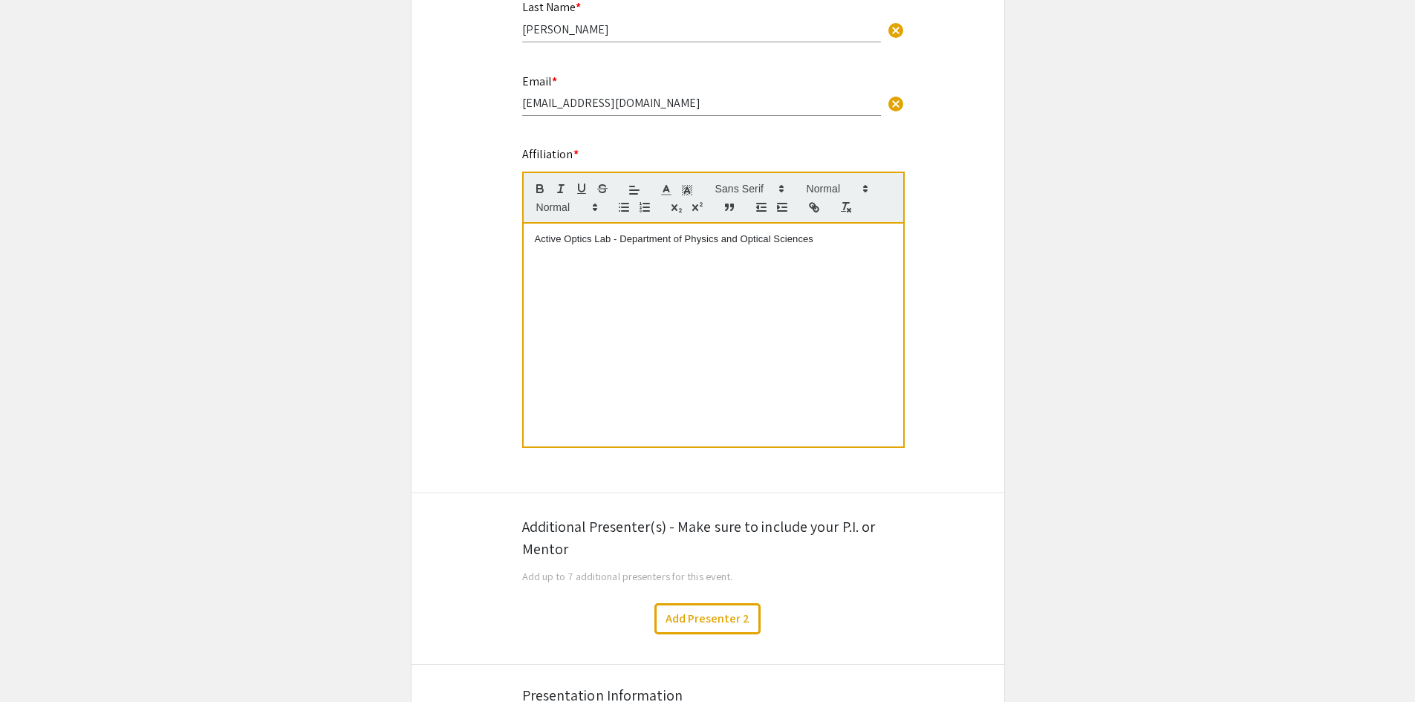
click at [843, 236] on p "Active Optics Lab - Department of Physics and Optical Sciences" at bounding box center [713, 238] width 357 height 13
click at [614, 238] on p "Active Optics Lab - Department of Physics and Optical Sciences" at bounding box center [713, 238] width 357 height 13
click at [627, 237] on p "Active Optics Lab - Department of Physics and Optical Sciences" at bounding box center [713, 238] width 357 height 13
click at [619, 238] on p "Active Optics Lab - Department of Physics and Optical Sciences" at bounding box center [713, 238] width 357 height 13
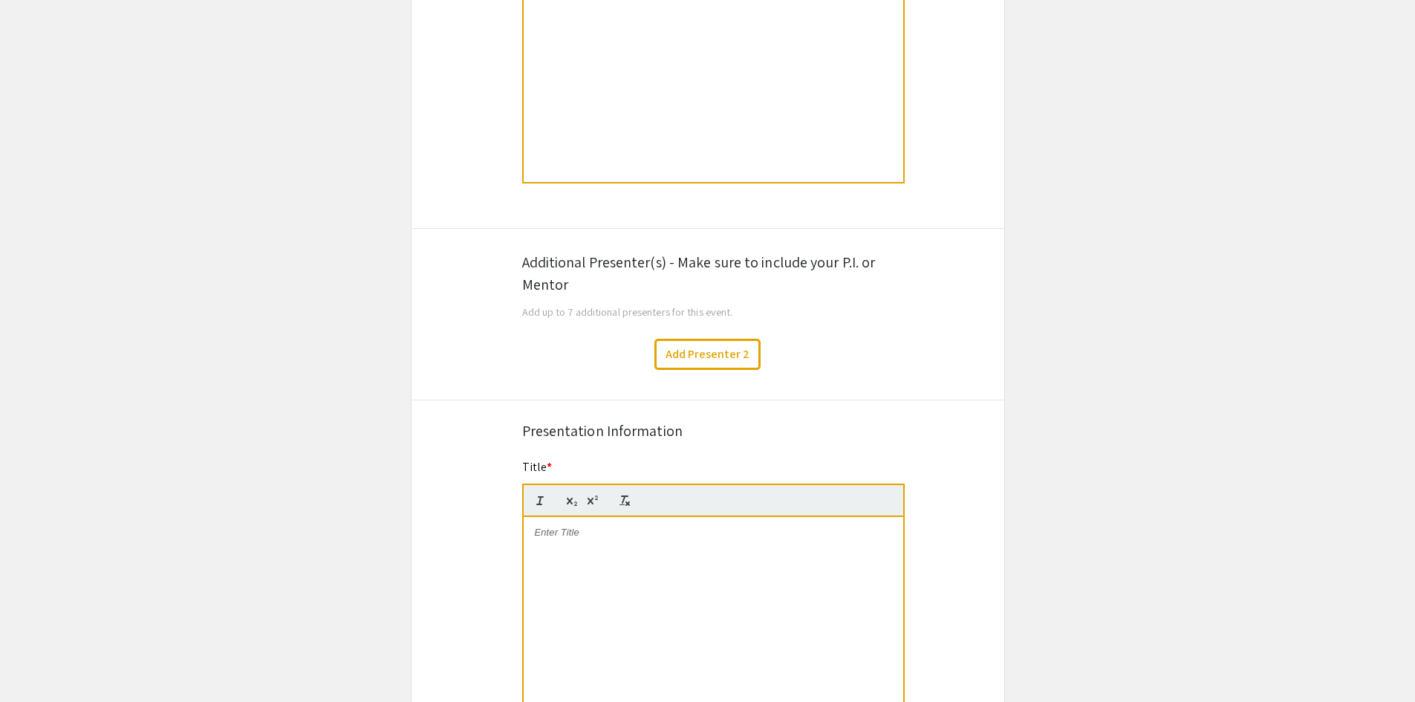
scroll to position [743, 0]
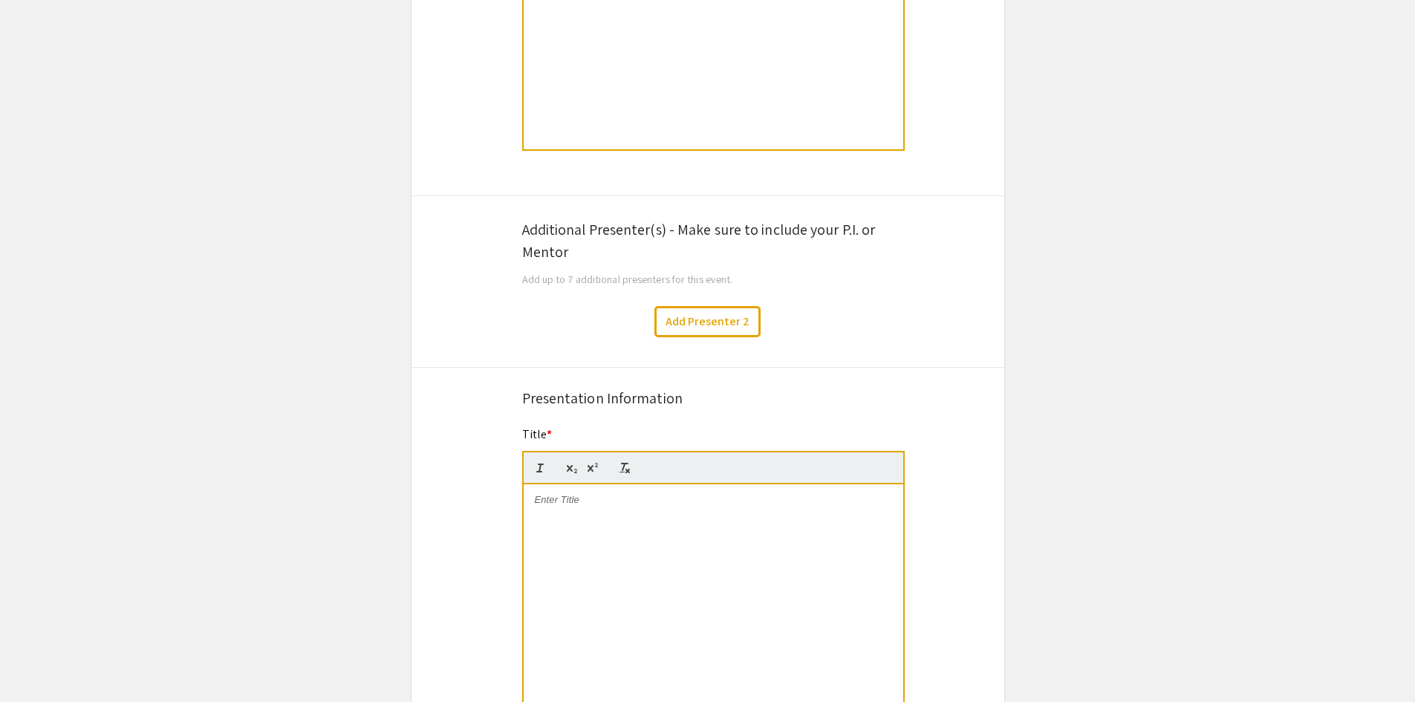
click at [694, 498] on p at bounding box center [713, 499] width 357 height 13
click at [639, 513] on div at bounding box center [714, 595] width 380 height 223
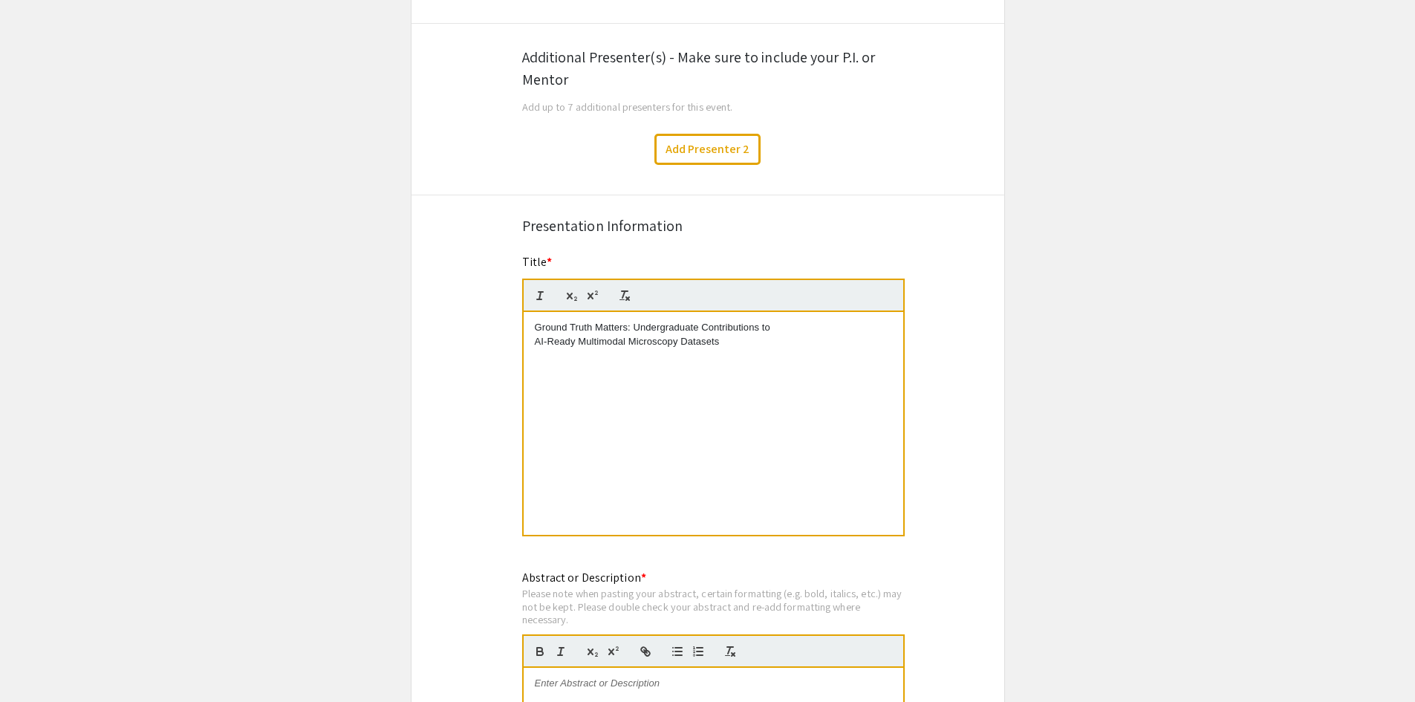
scroll to position [1114, 0]
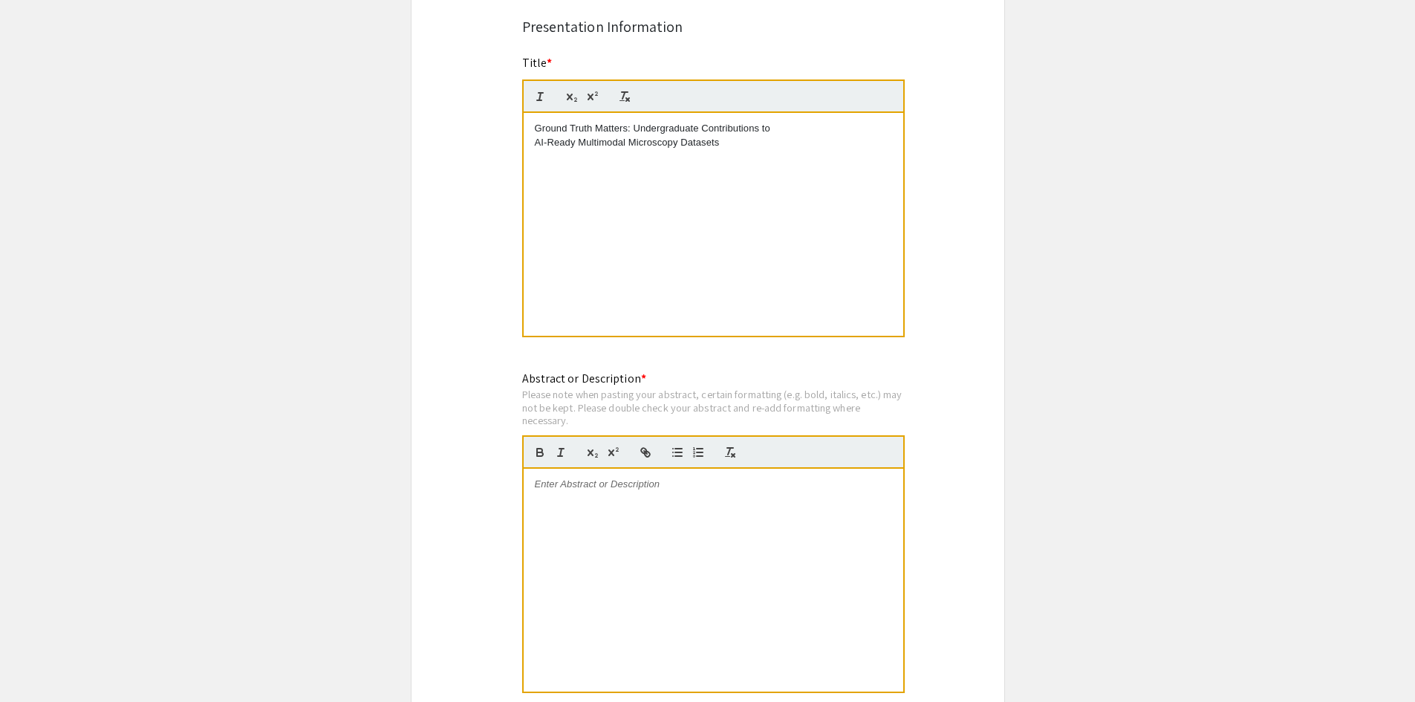
click at [730, 506] on div at bounding box center [714, 580] width 380 height 223
click at [634, 519] on div at bounding box center [714, 580] width 380 height 223
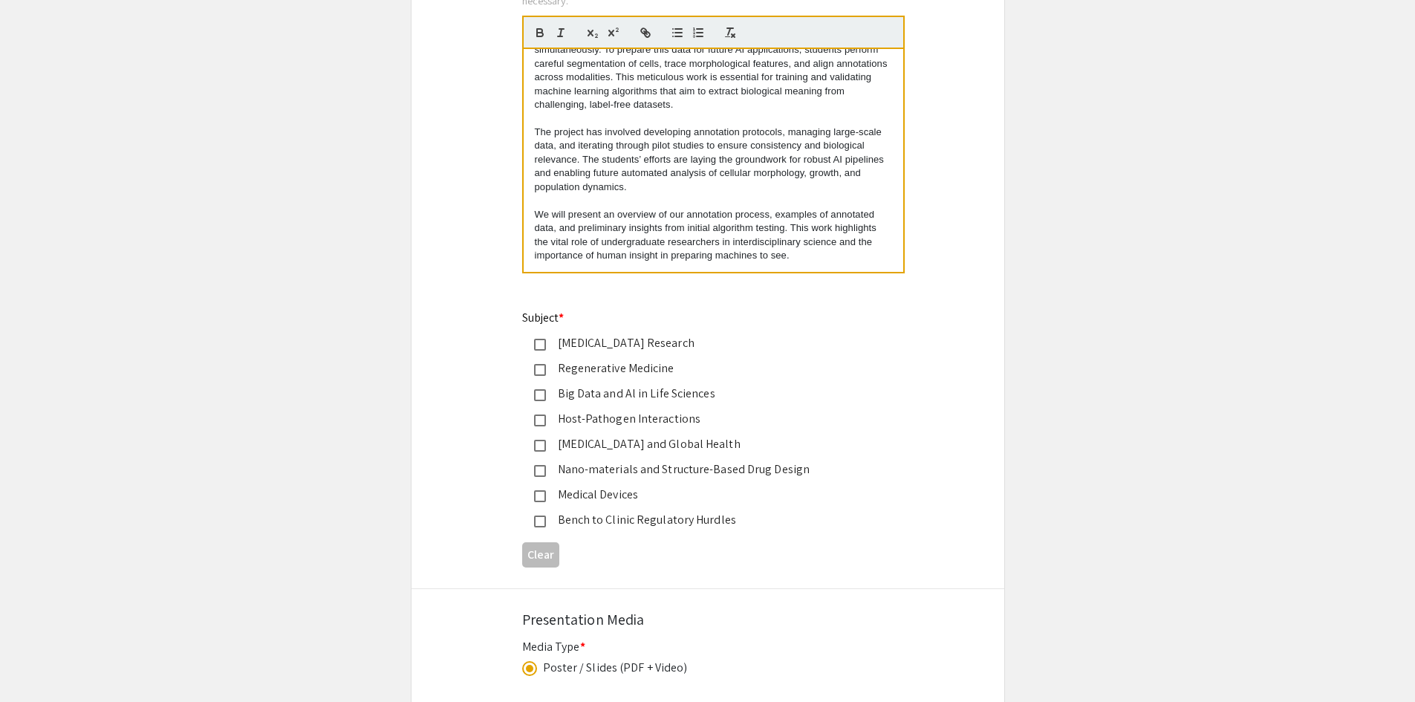
scroll to position [1560, 0]
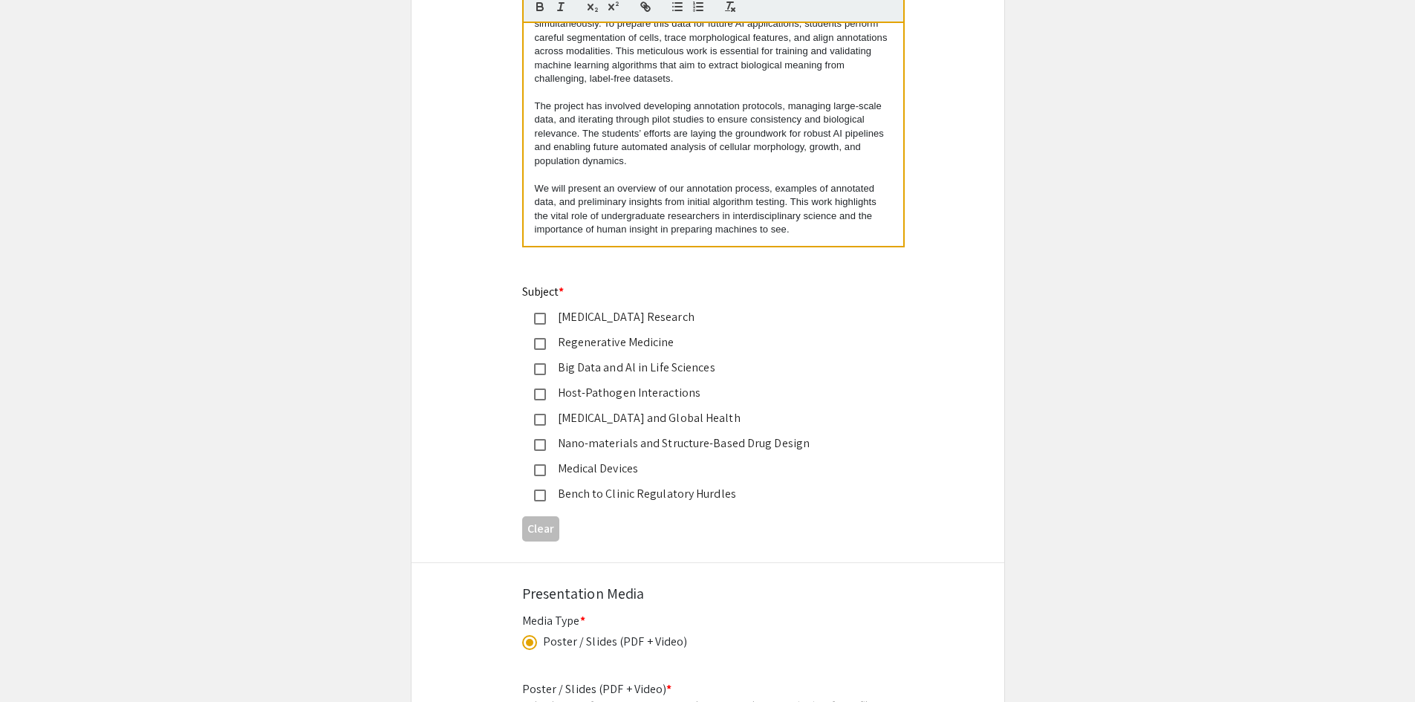
click at [654, 369] on div "Big Data and Al in Life Sciences" at bounding box center [702, 368] width 312 height 18
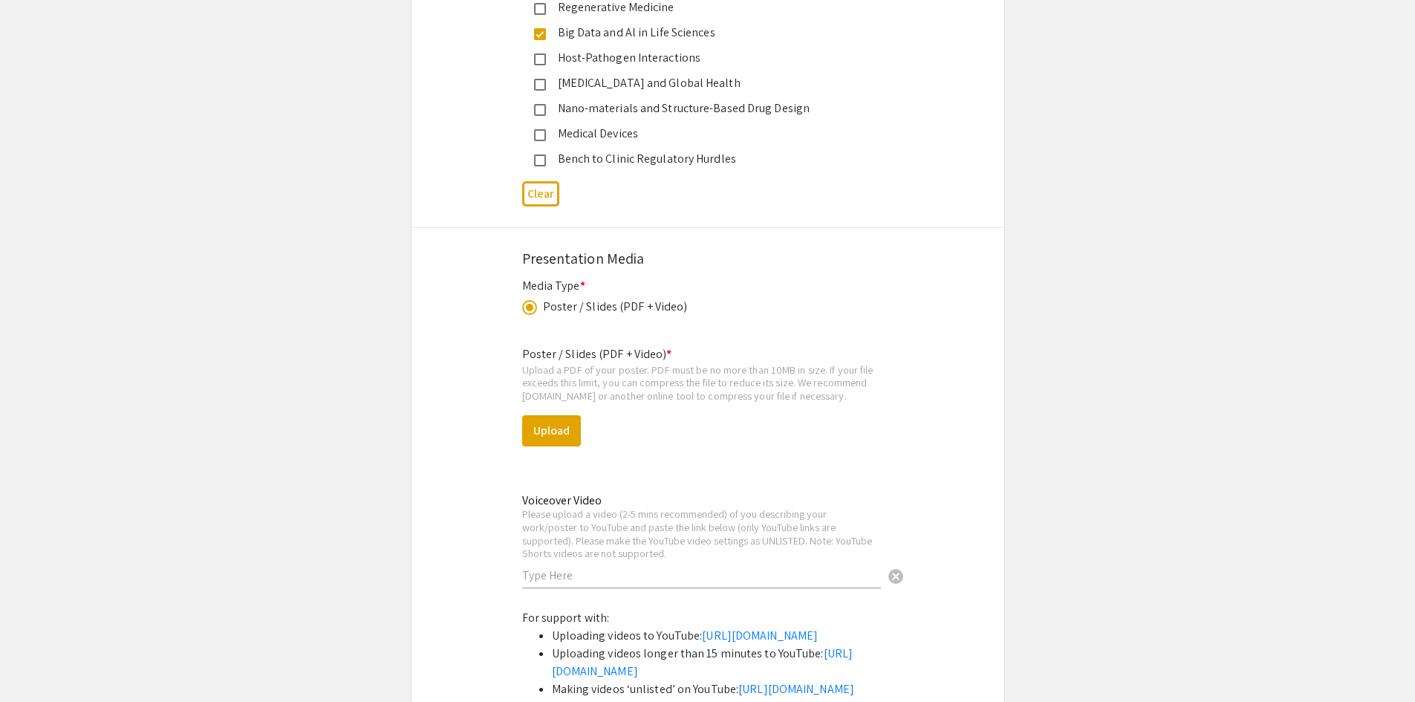
scroll to position [1931, 0]
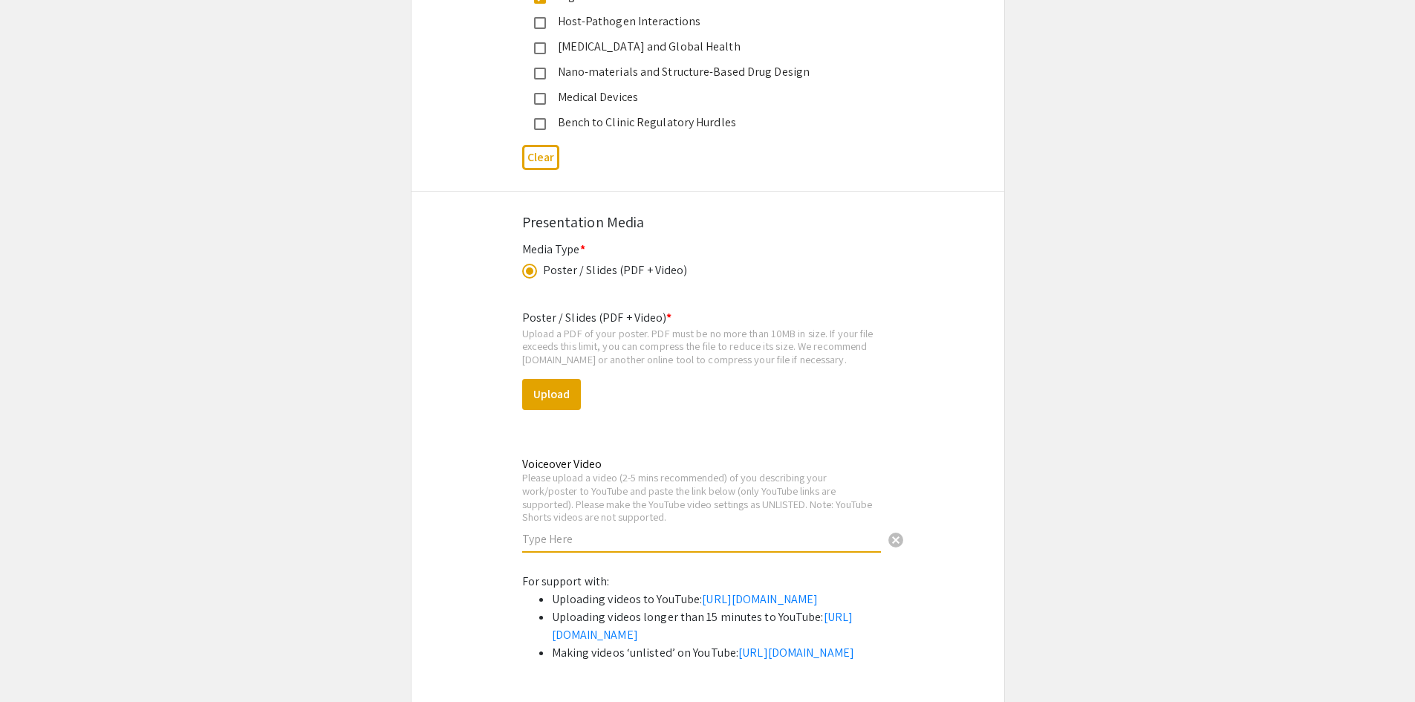
click at [628, 535] on input "text" at bounding box center [701, 539] width 359 height 16
click at [674, 536] on input "text" at bounding box center [701, 539] width 359 height 16
paste input "[URL][DOMAIN_NAME]"
type input "[URL][DOMAIN_NAME]"
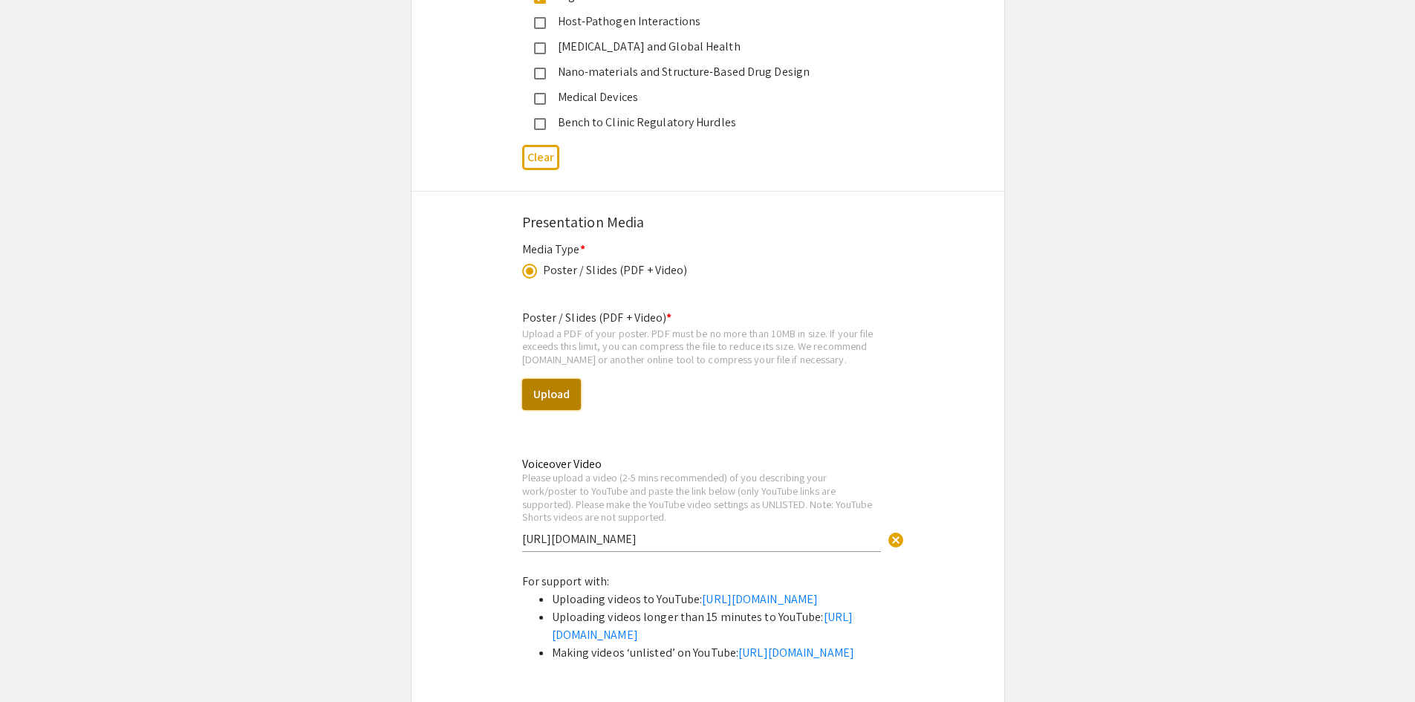
click at [562, 394] on button "Upload" at bounding box center [551, 394] width 59 height 31
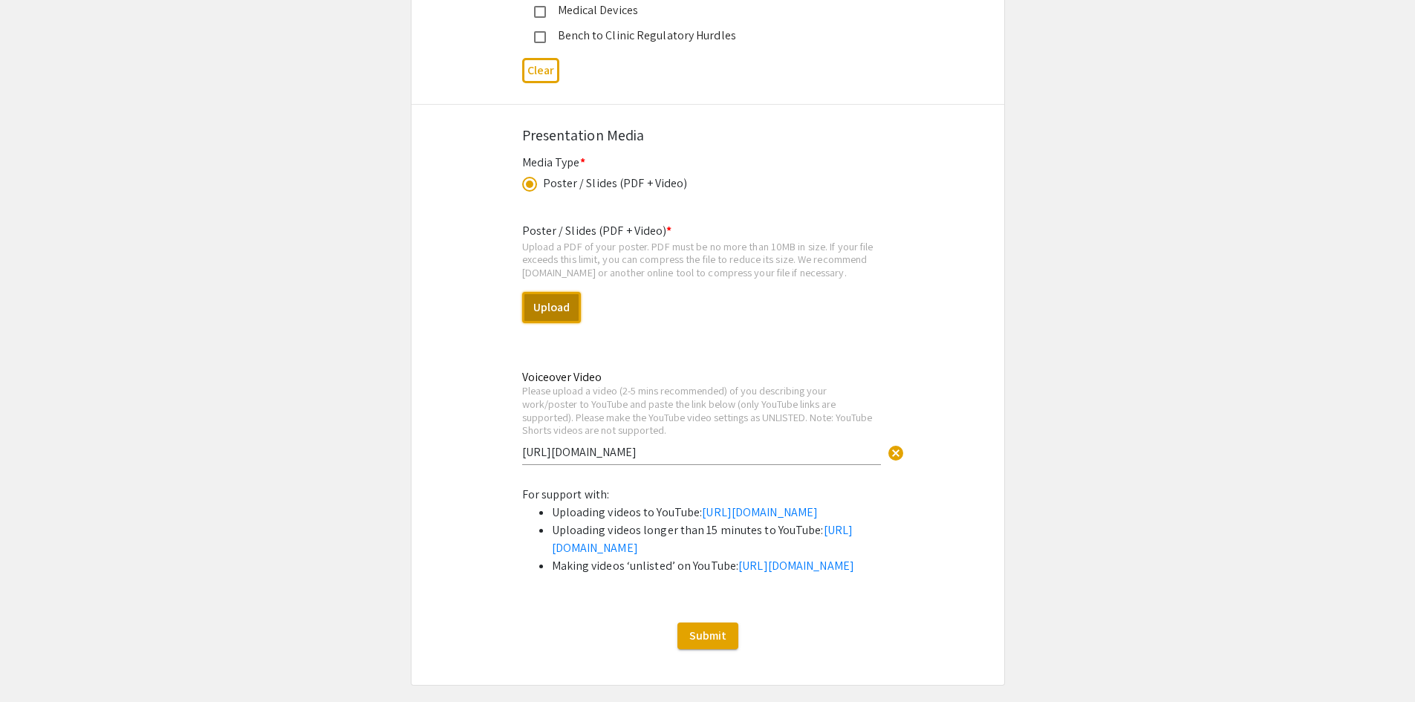
scroll to position [2171, 0]
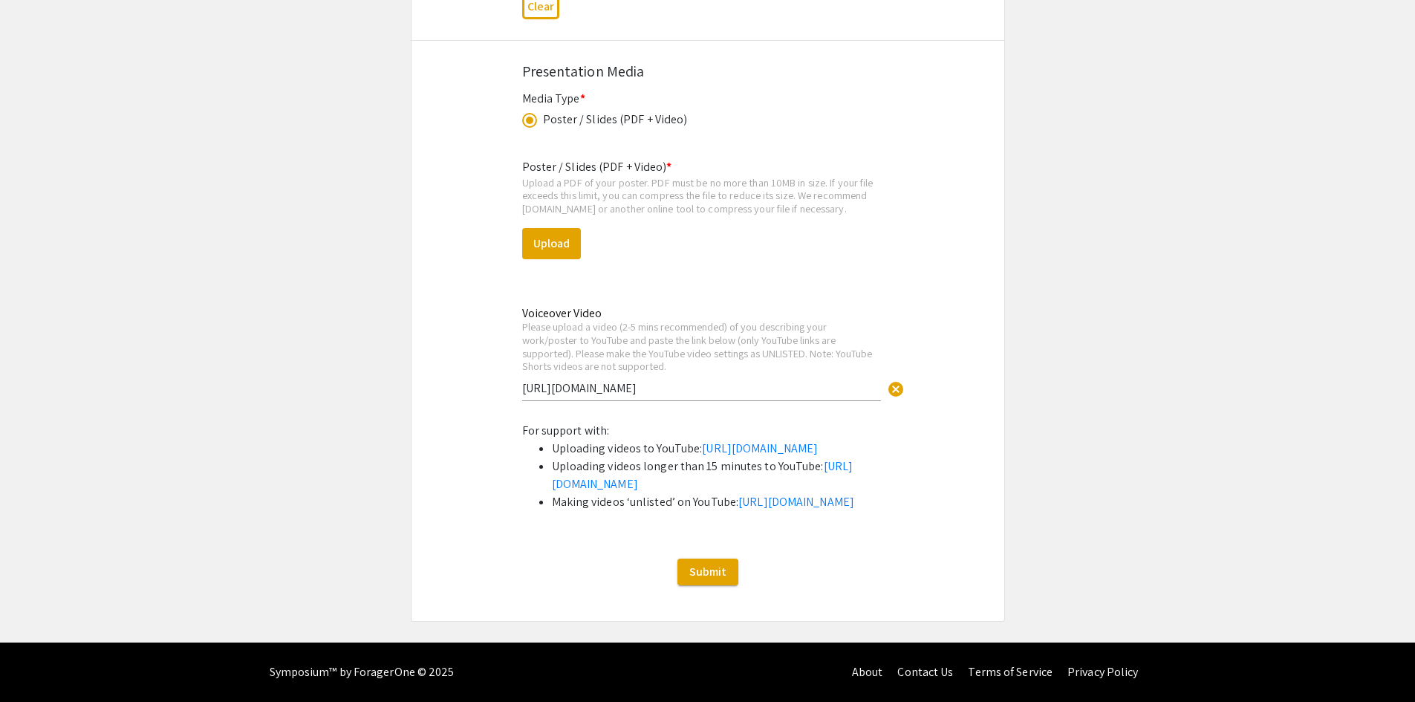
click at [729, 380] on input "[URL][DOMAIN_NAME]" at bounding box center [701, 388] width 359 height 16
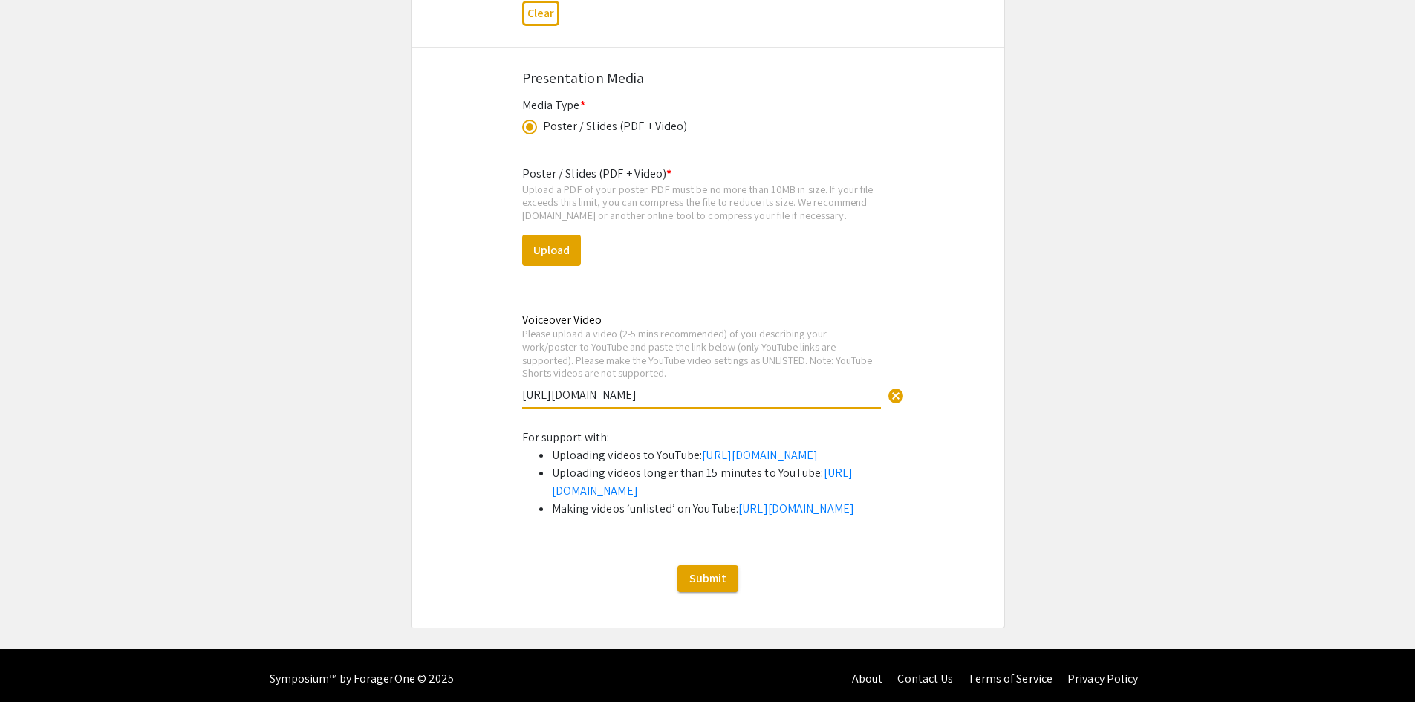
scroll to position [1948, 0]
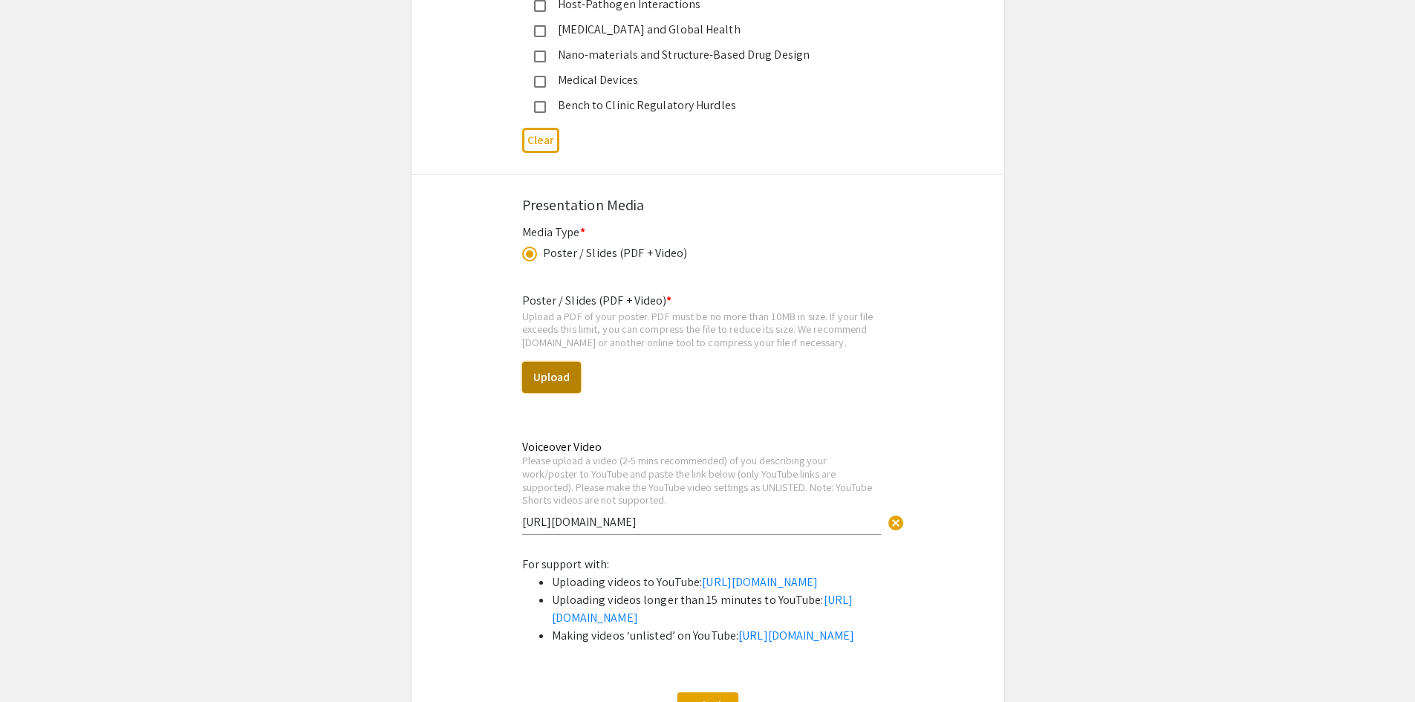
click at [548, 370] on button "Upload" at bounding box center [551, 377] width 59 height 31
drag, startPoint x: 1258, startPoint y: 192, endPoint x: 1294, endPoint y: 156, distance: 51.5
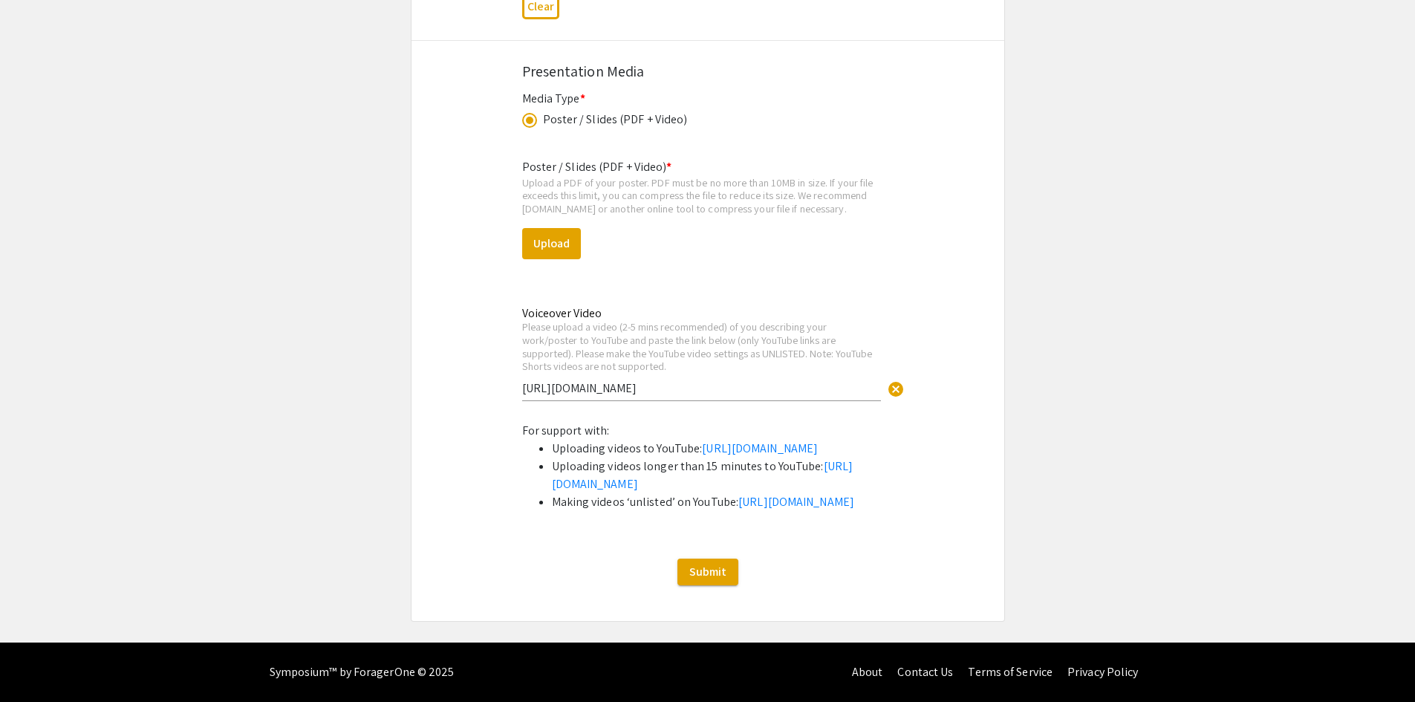
scroll to position [2097, 0]
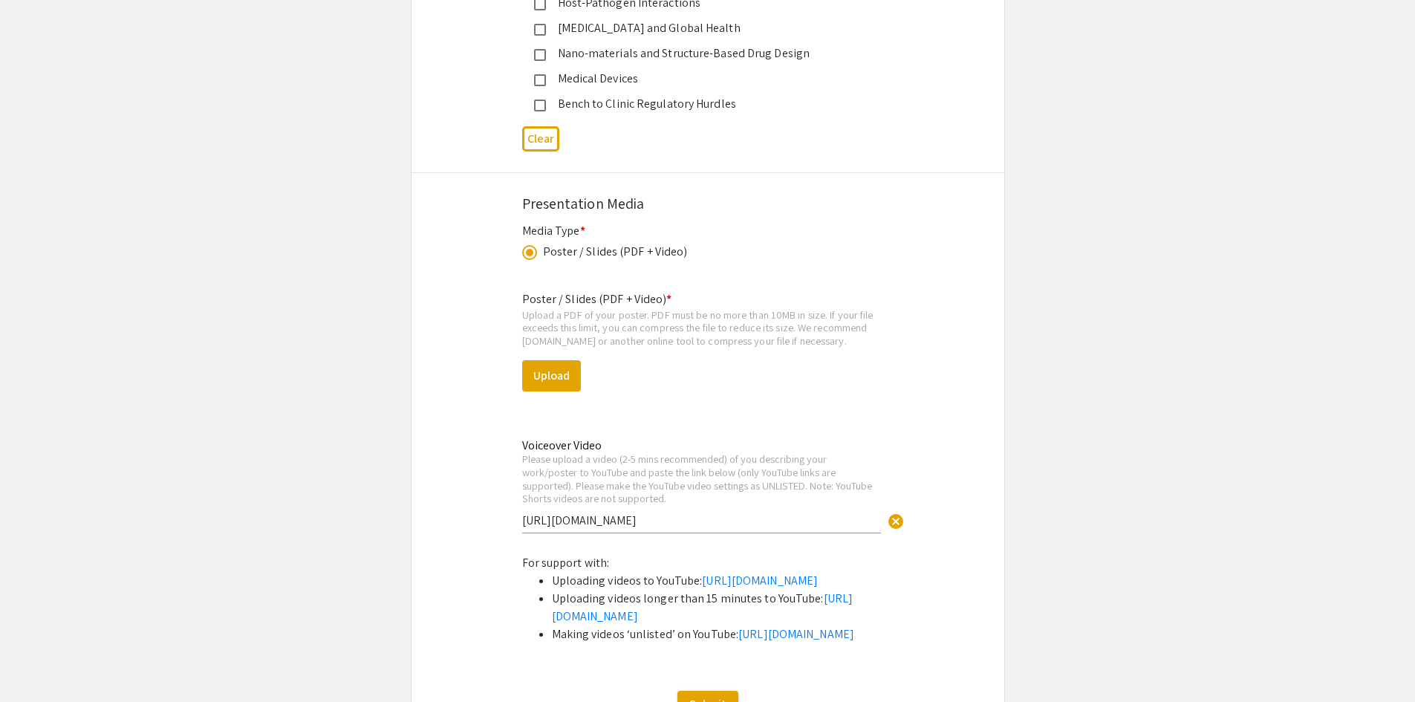
scroll to position [1948, 0]
click at [558, 383] on button "Upload" at bounding box center [551, 377] width 59 height 31
drag, startPoint x: 1321, startPoint y: 229, endPoint x: 1301, endPoint y: 221, distance: 21.7
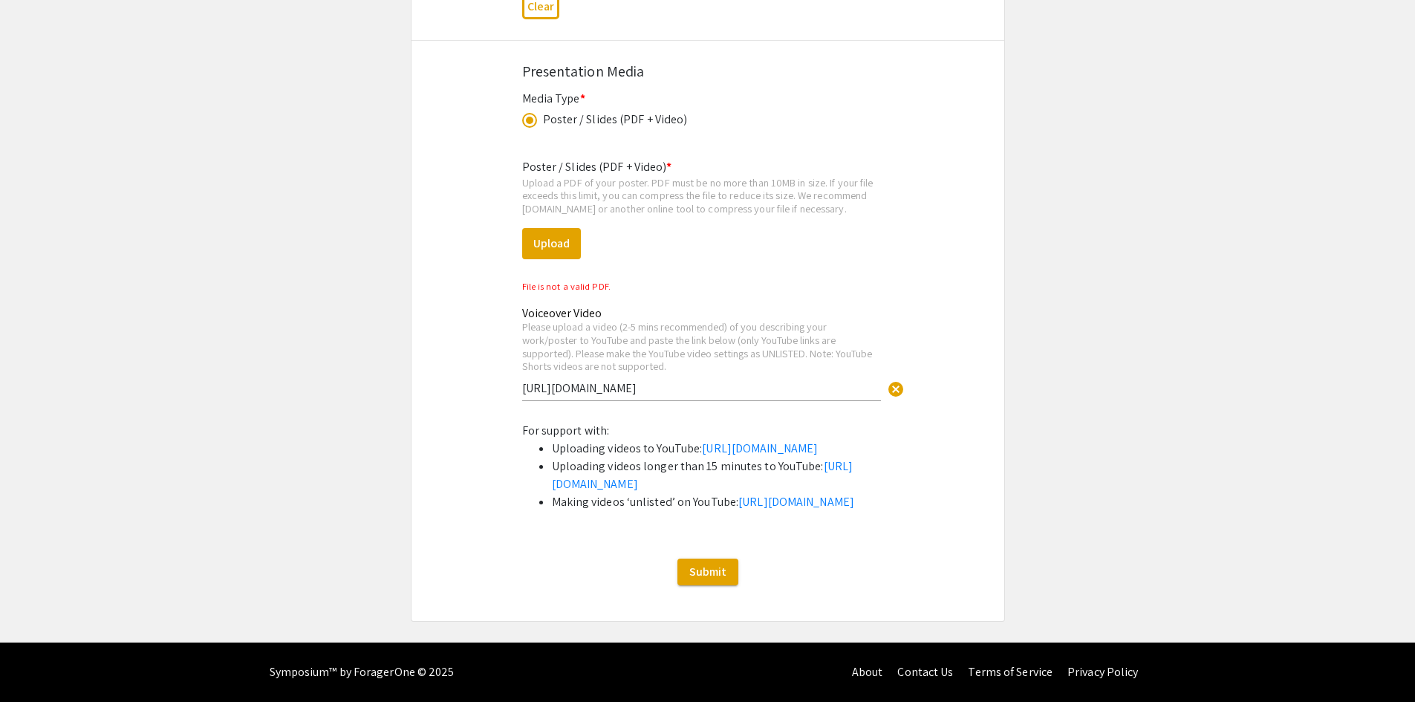
scroll to position [2171, 0]
click at [761, 292] on div "Voiceover Video Please upload a video (2-5 mins recommended) of you describing …" at bounding box center [701, 346] width 359 height 108
click at [550, 228] on button "Upload" at bounding box center [551, 243] width 59 height 31
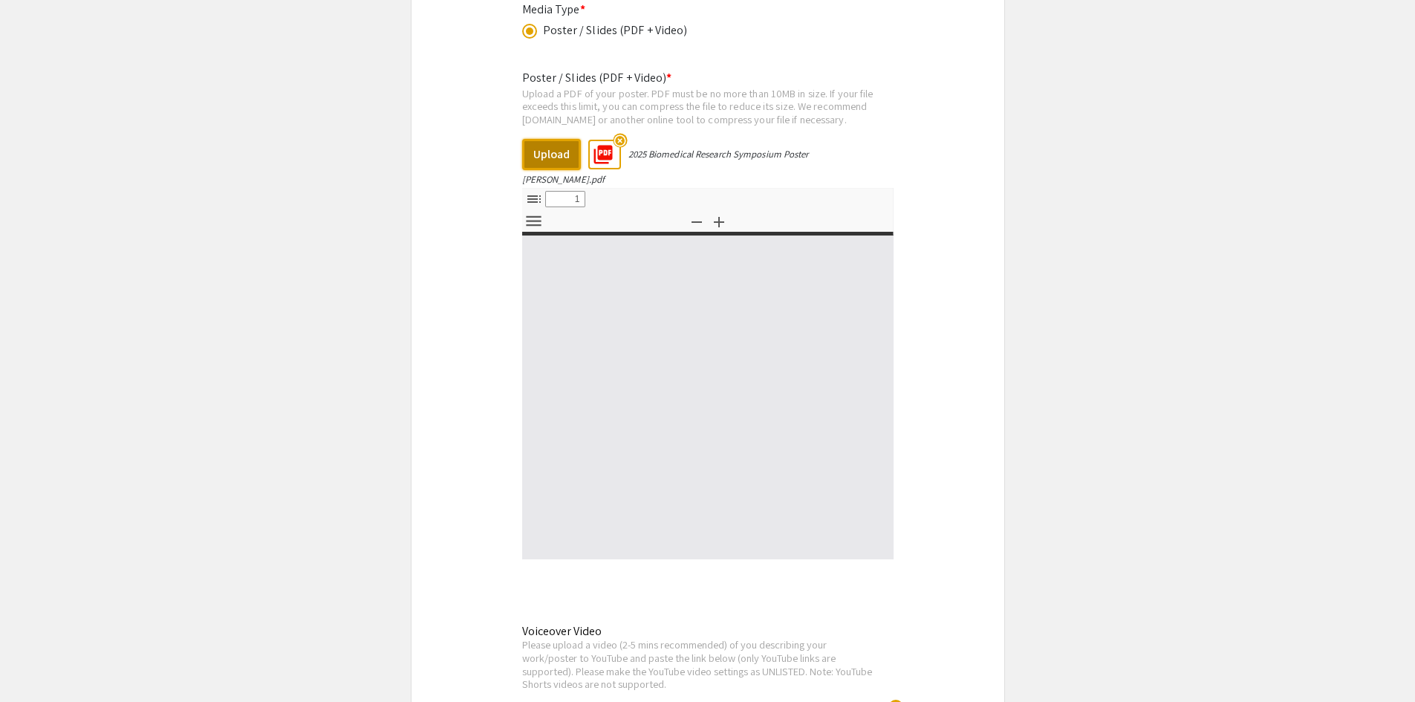
select select "custom"
type input "0"
select select "custom"
type input "1"
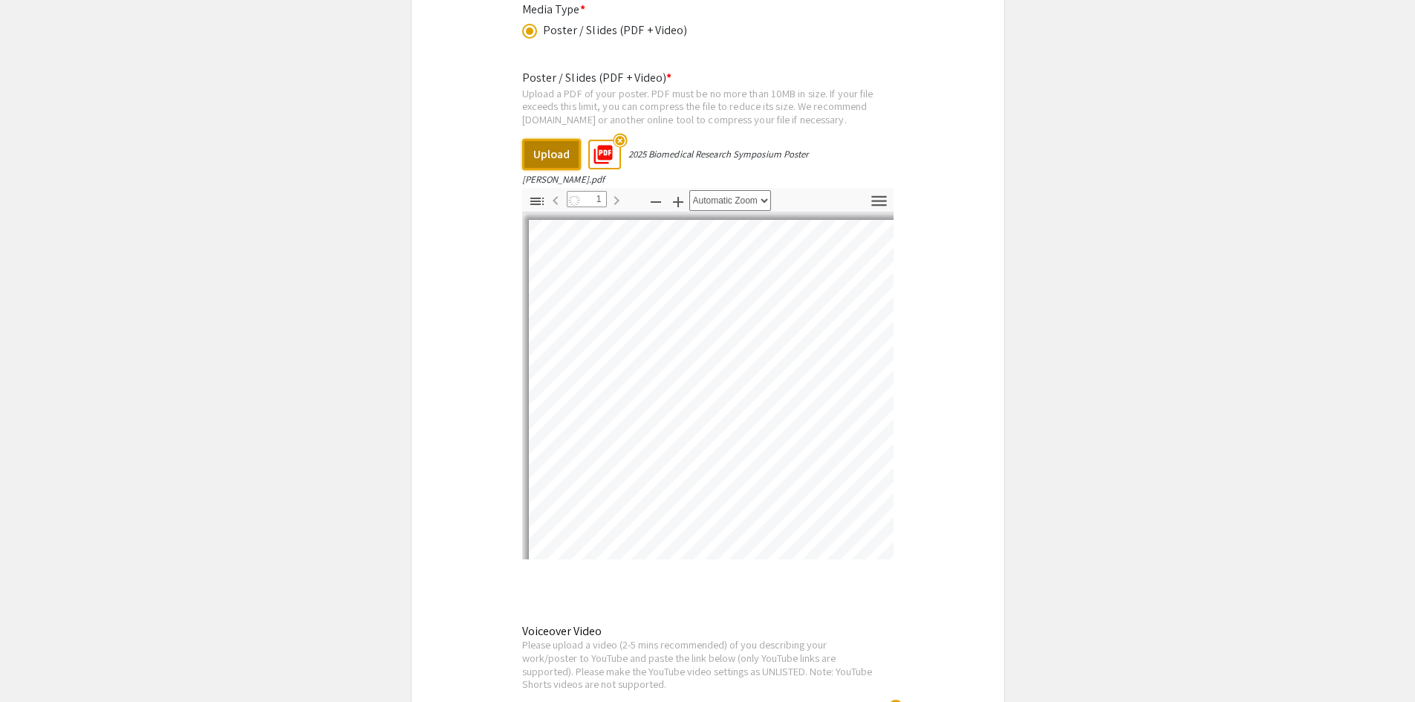
select select "auto"
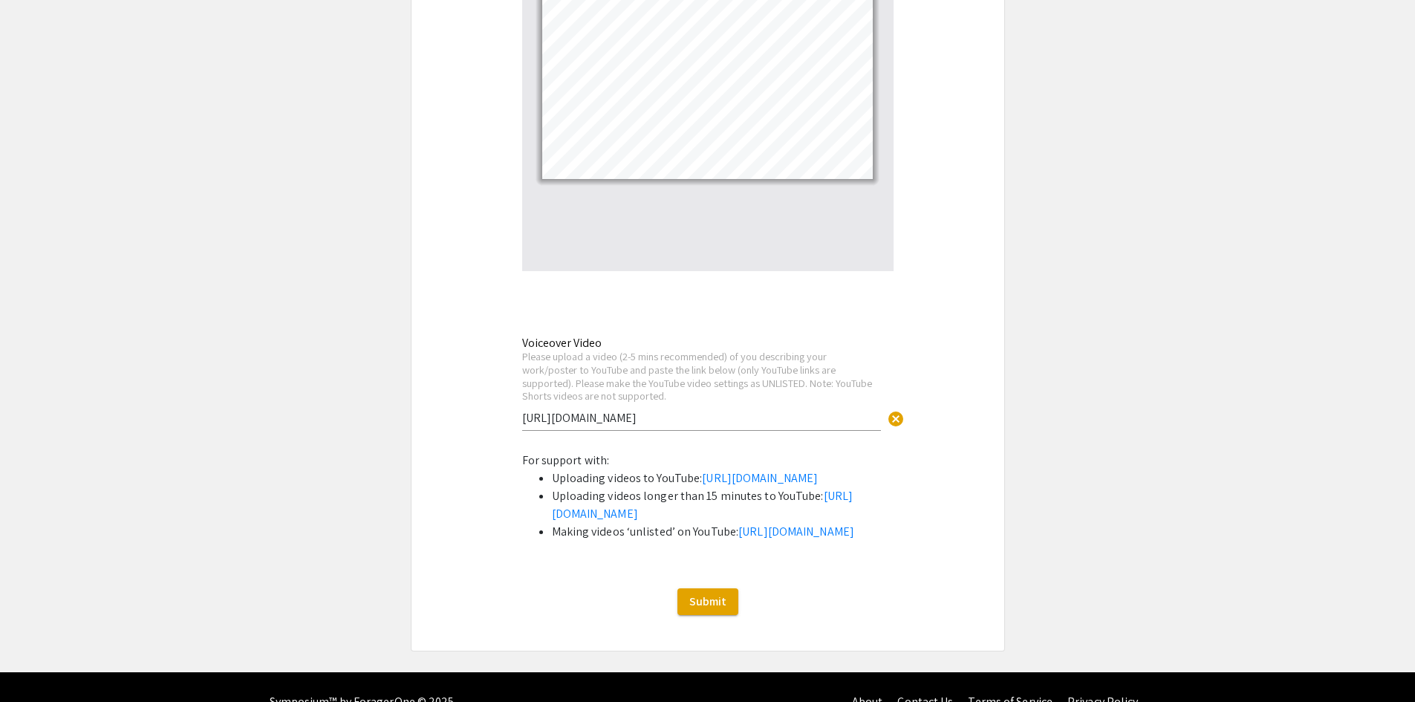
scroll to position [2560, 0]
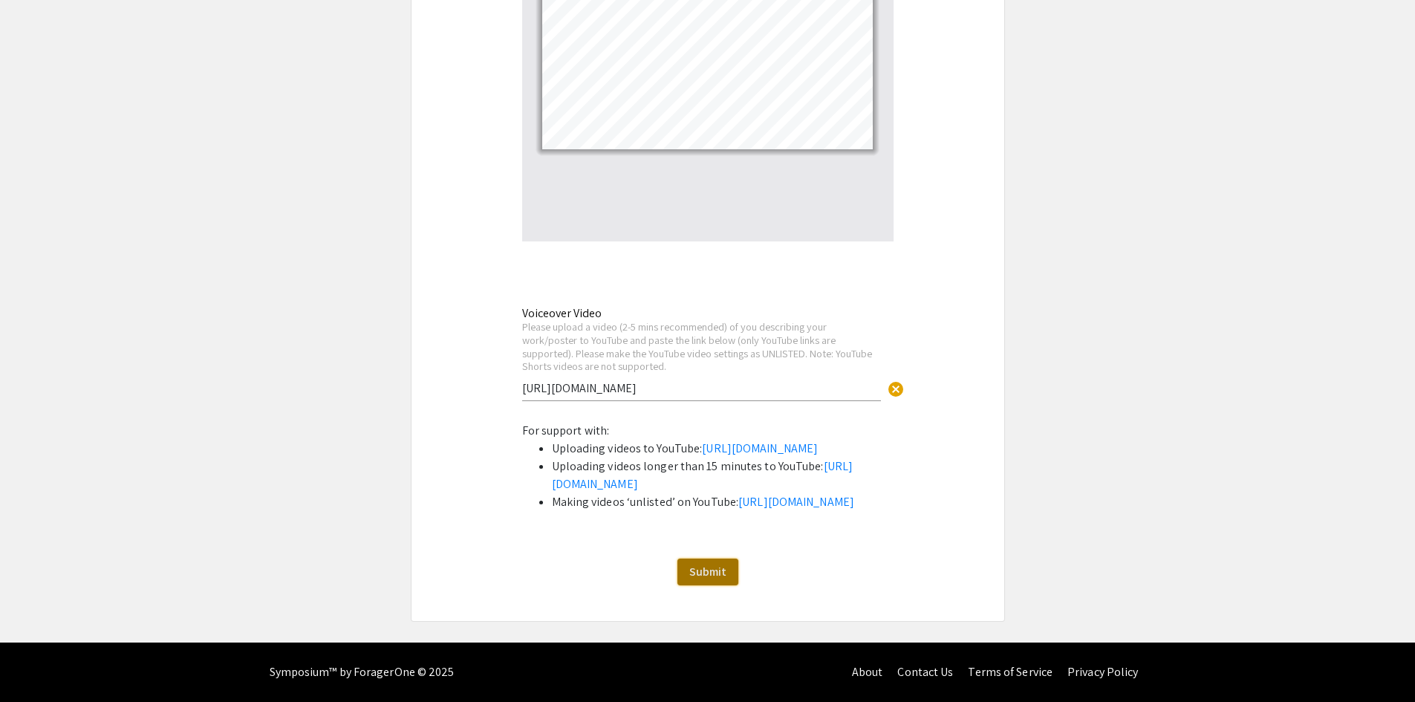
click at [713, 580] on button "Submit" at bounding box center [707, 572] width 61 height 27
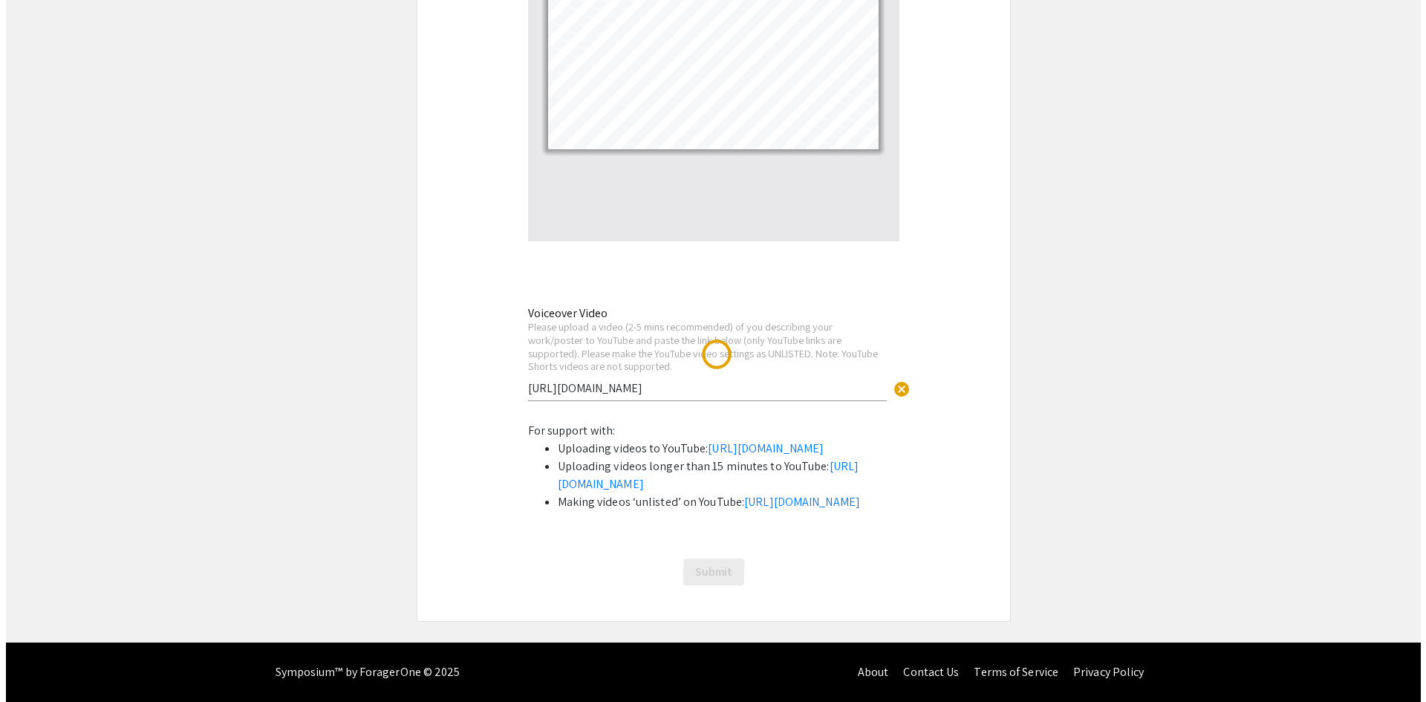
scroll to position [0, 0]
